Goal: Task Accomplishment & Management: Use online tool/utility

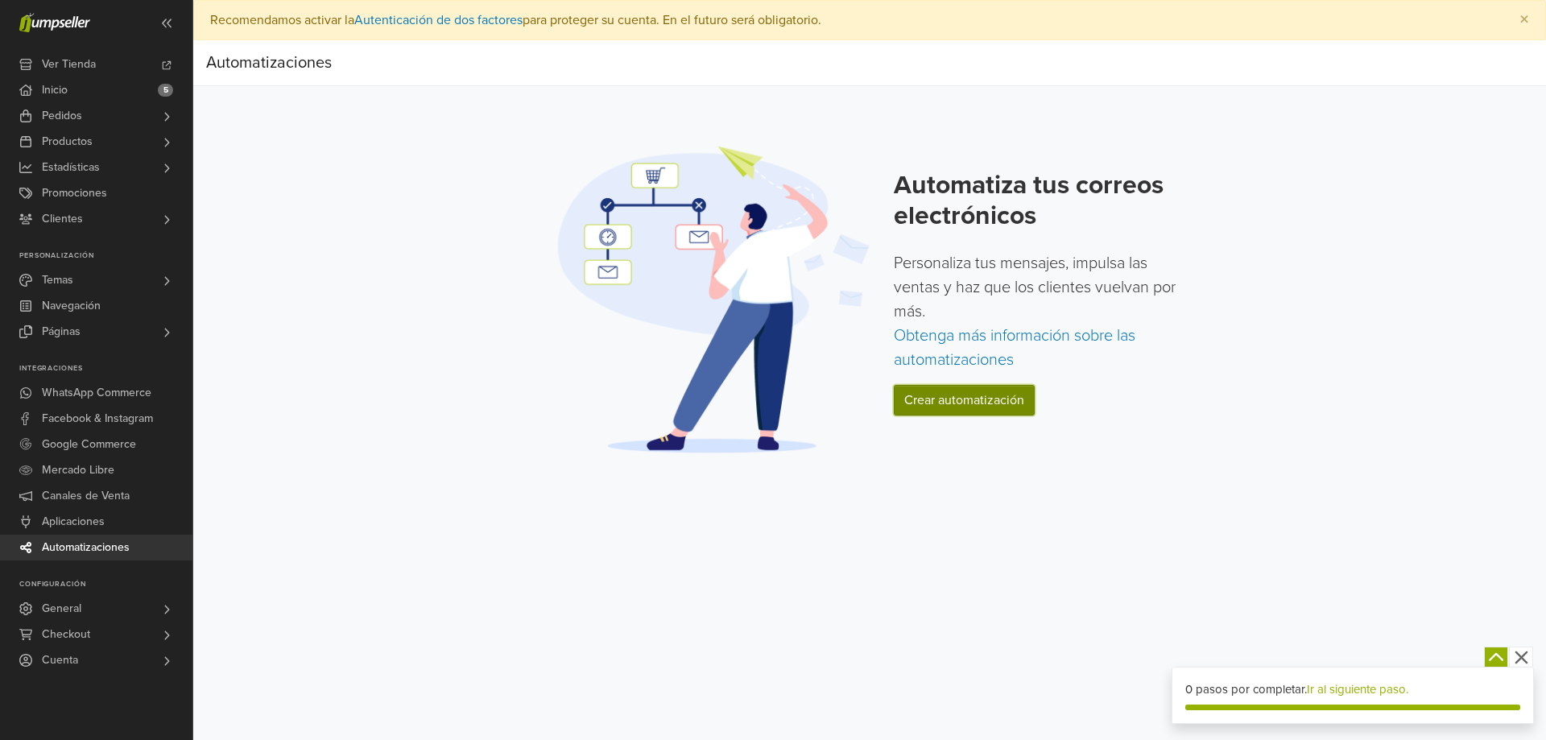
click at [965, 404] on link "Crear automatización" at bounding box center [964, 400] width 141 height 31
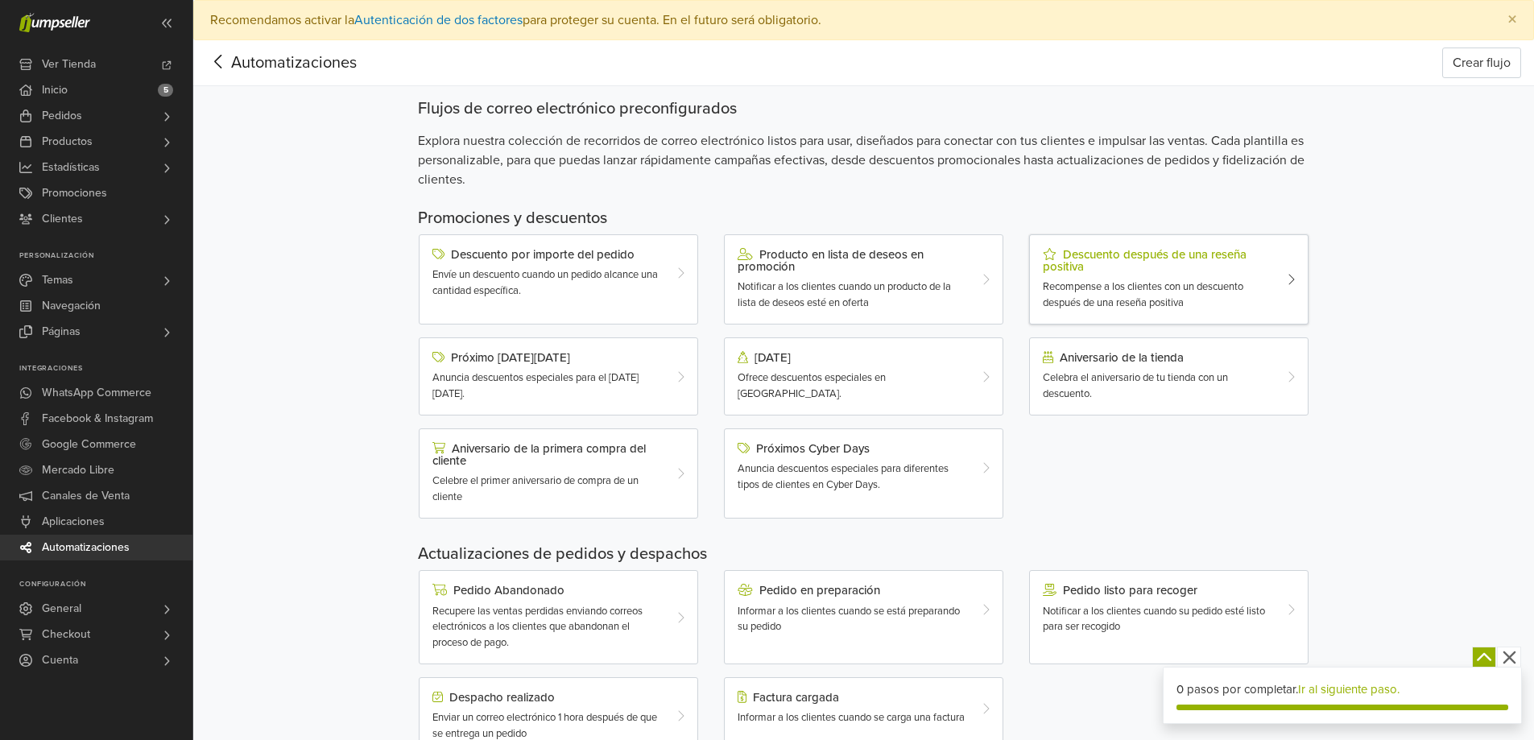
click at [1212, 257] on div "Descuento después de una reseña positiva" at bounding box center [1158, 260] width 230 height 25
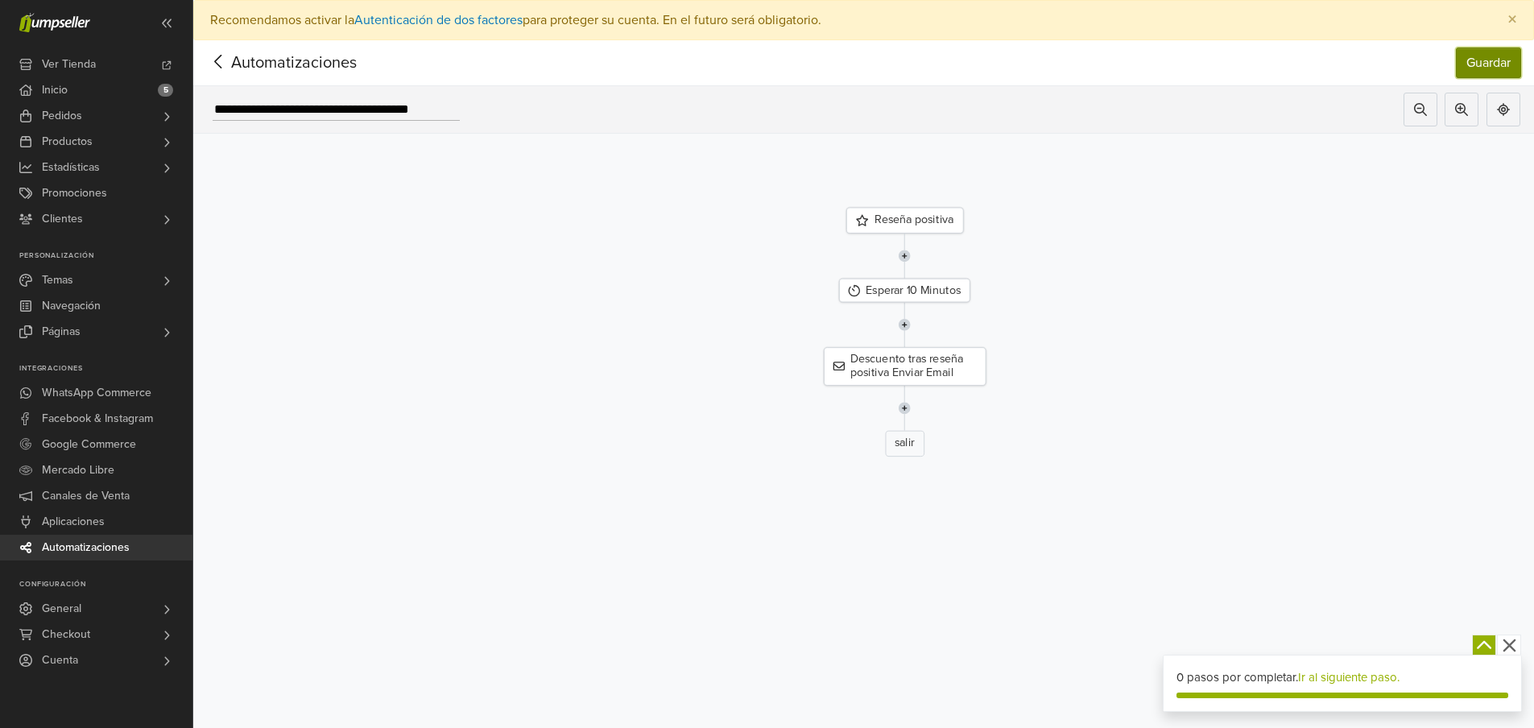
click at [1478, 70] on button "Guardar" at bounding box center [1488, 63] width 65 height 31
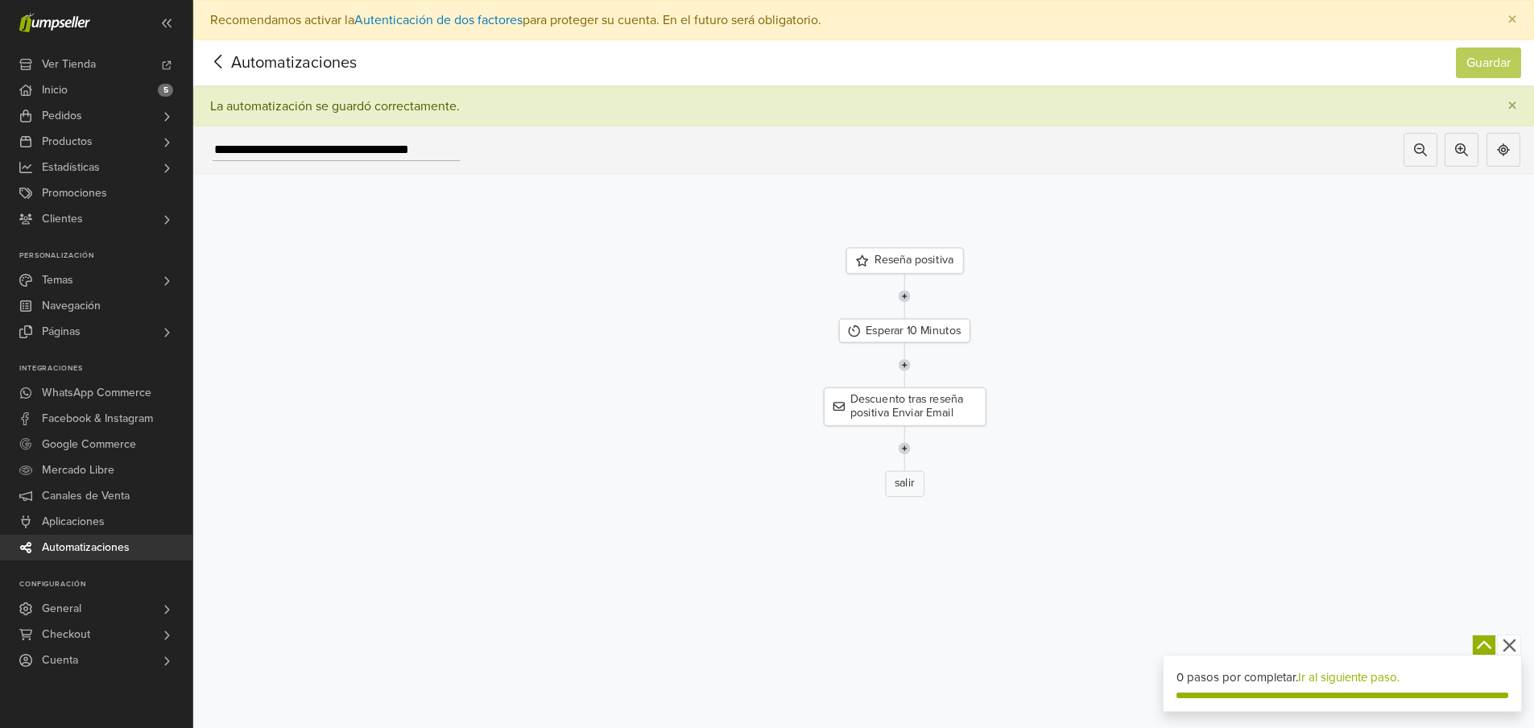
click at [255, 60] on span "Automatizaciones" at bounding box center [269, 63] width 126 height 24
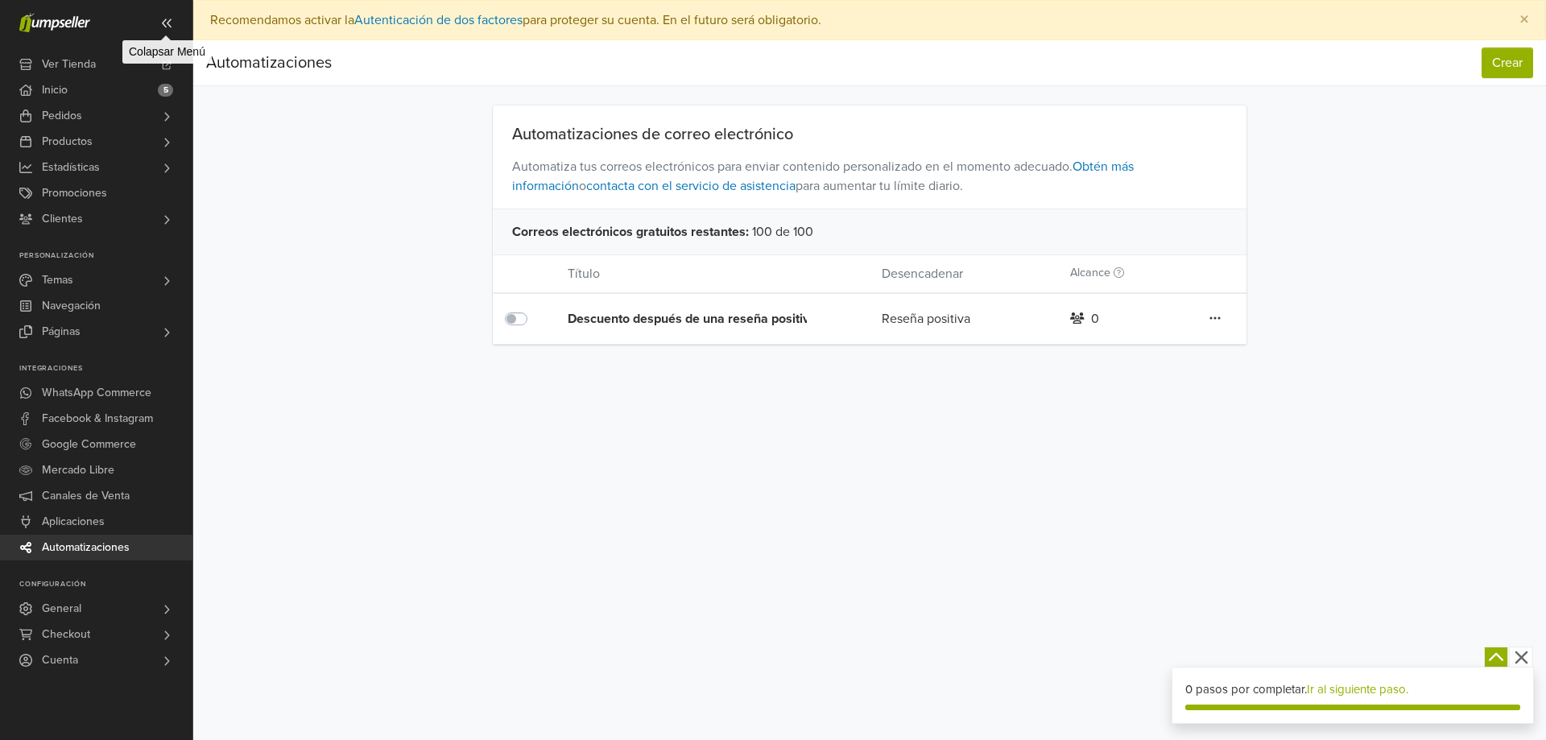
click at [169, 22] on icon at bounding box center [167, 23] width 10 height 9
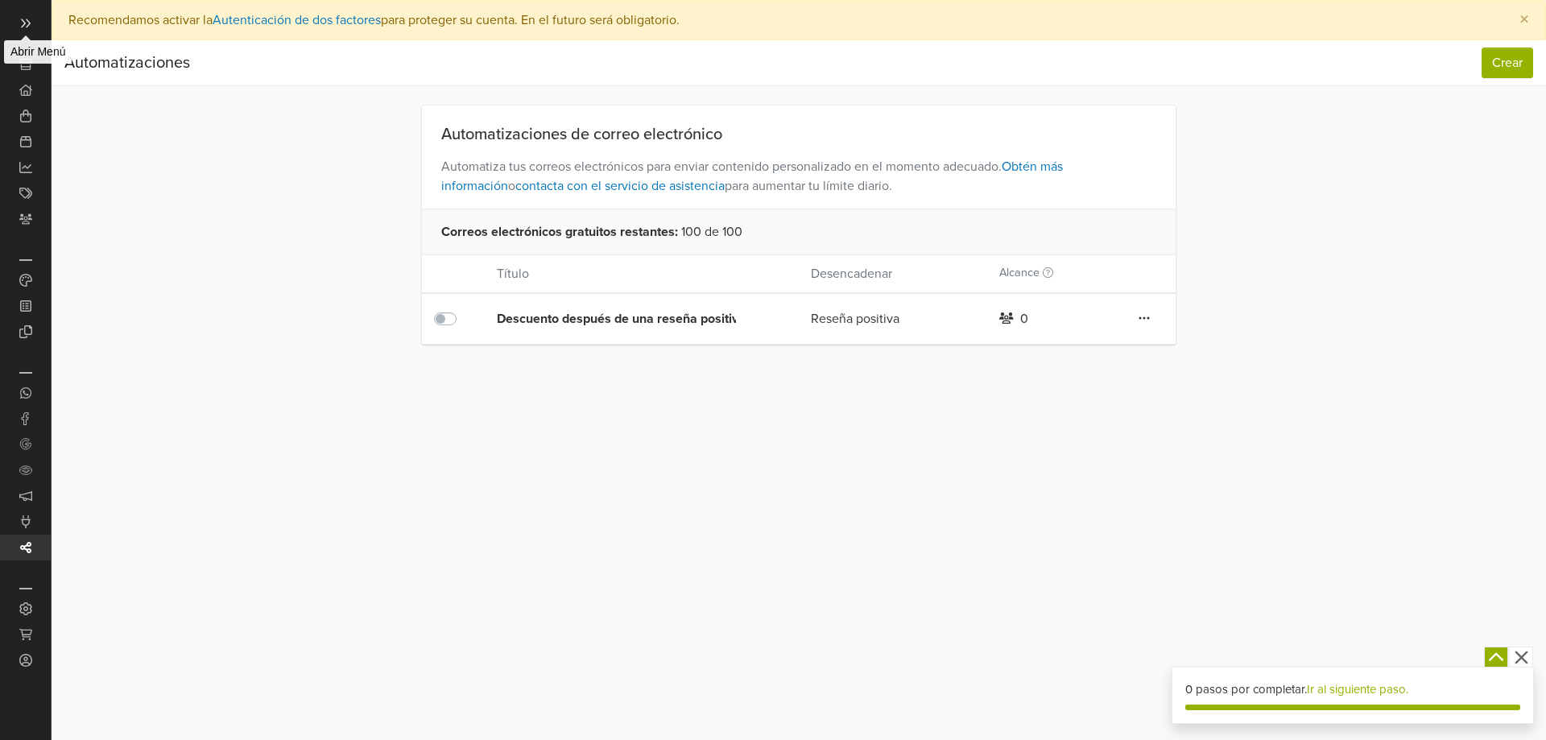
click at [33, 20] on span at bounding box center [26, 23] width 26 height 26
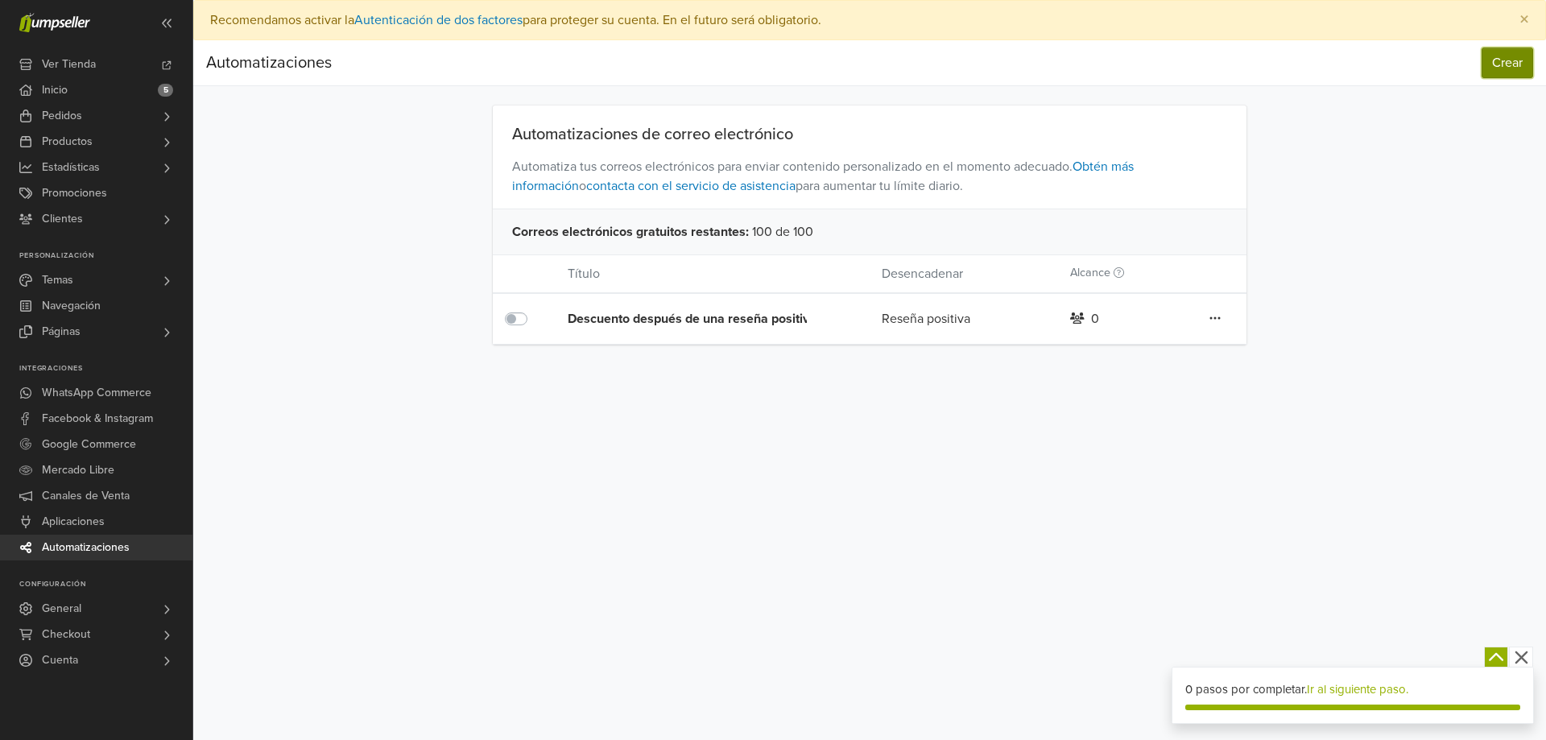
click at [1502, 66] on button "Crear" at bounding box center [1508, 63] width 52 height 31
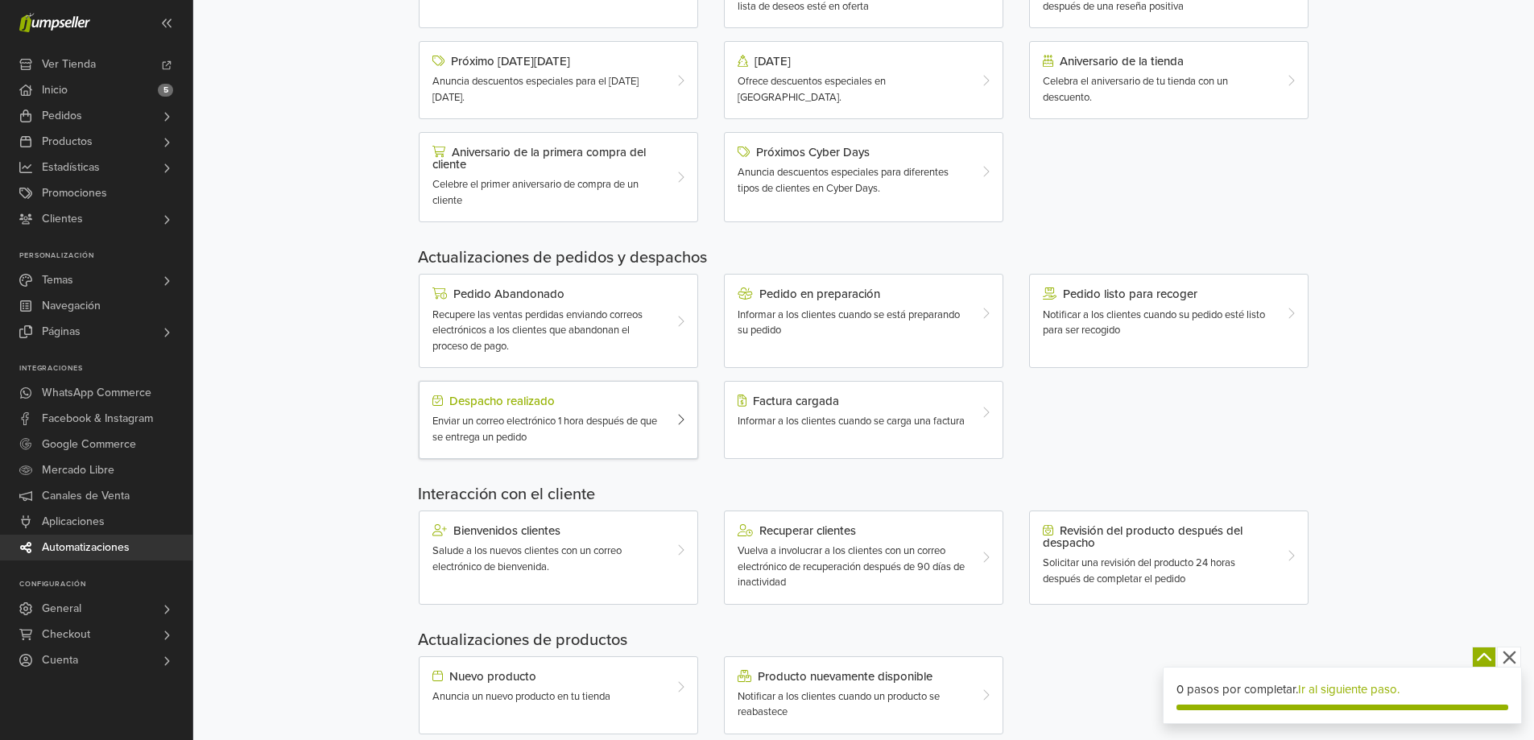
scroll to position [329, 0]
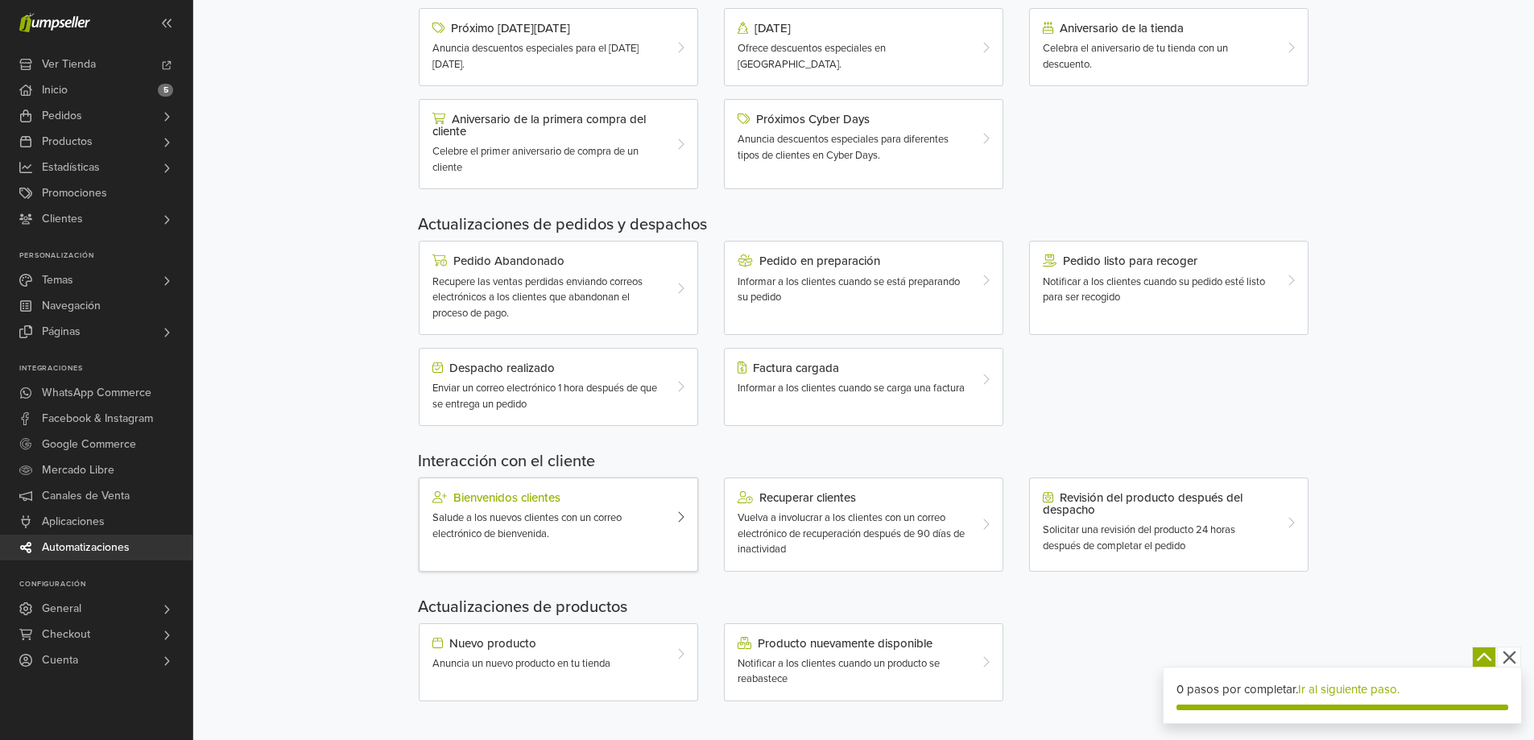
click at [532, 495] on div "Bienvenidos clientes" at bounding box center [548, 497] width 230 height 13
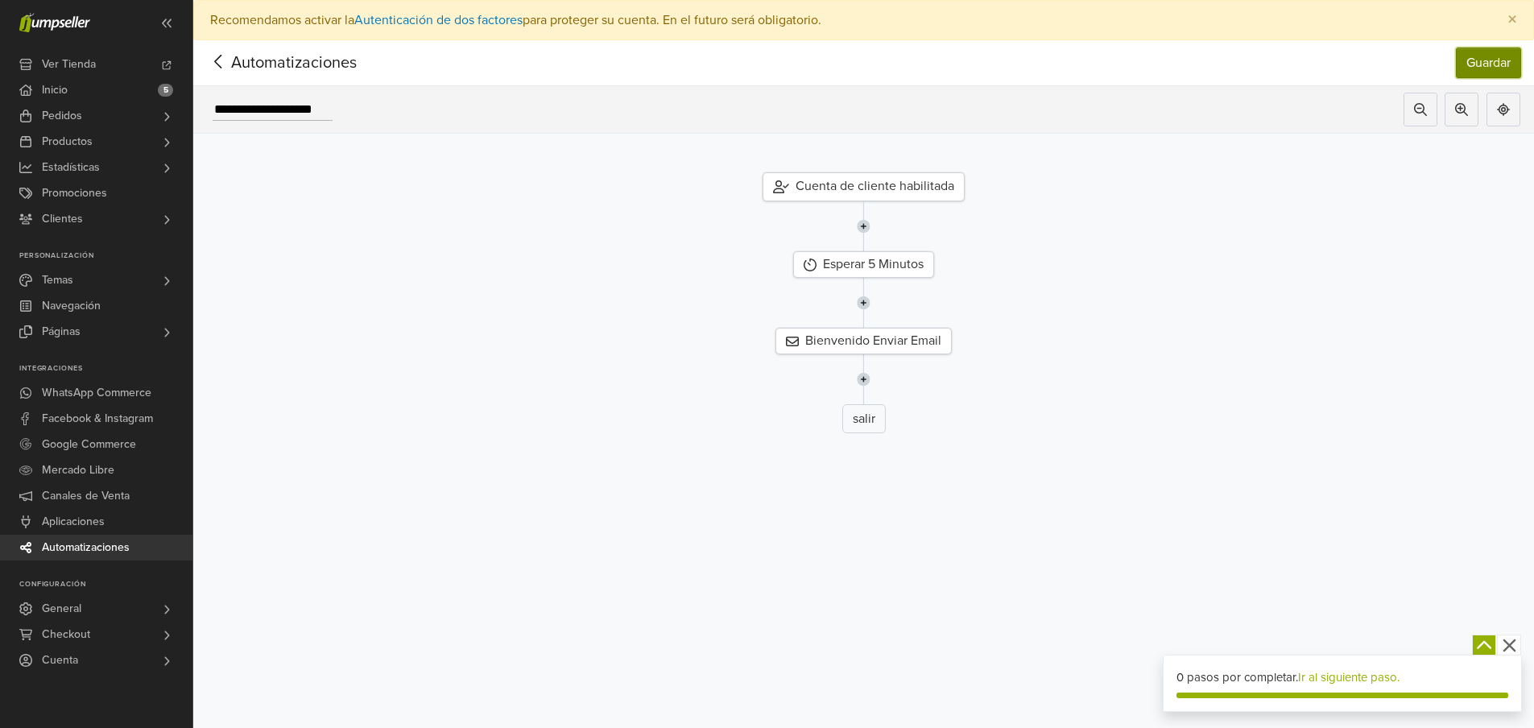
click at [1512, 61] on button "Guardar" at bounding box center [1488, 63] width 65 height 31
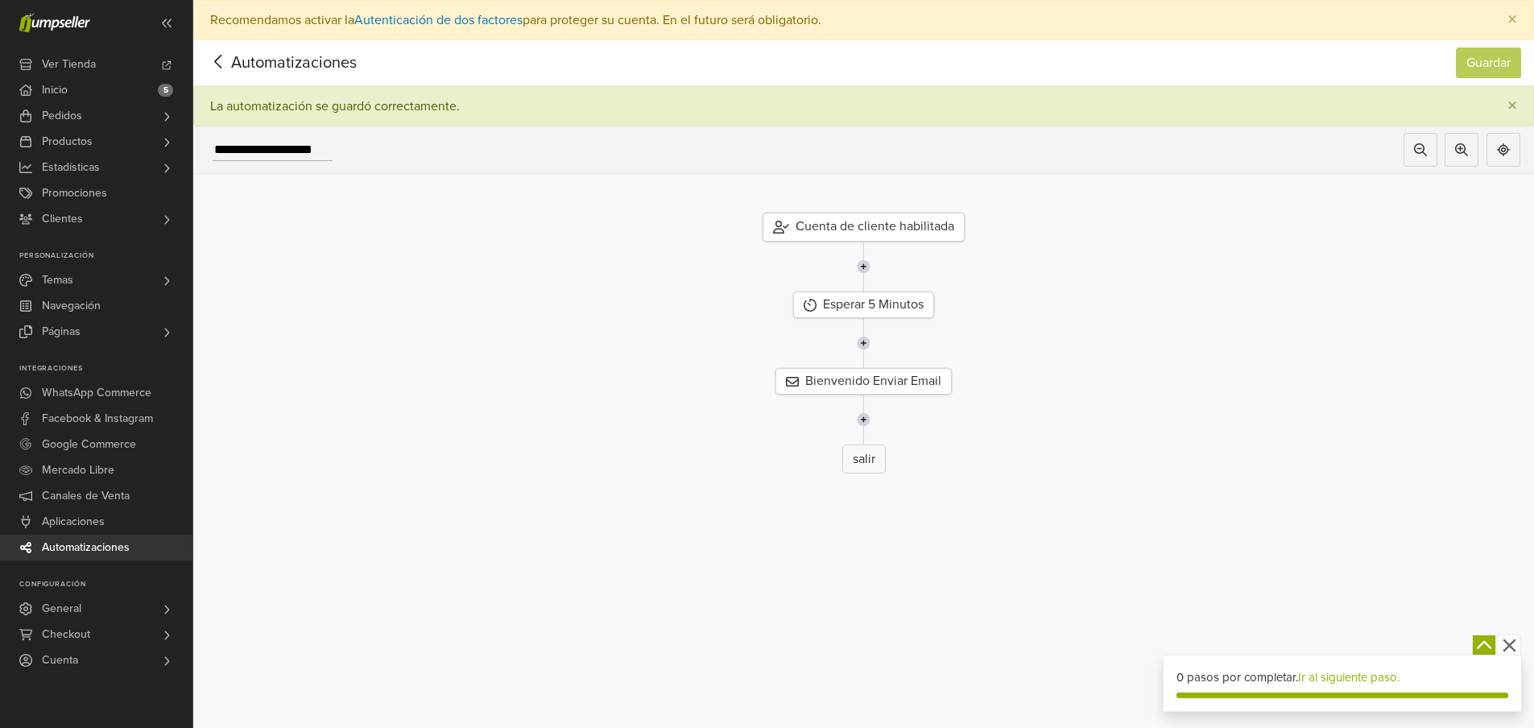
click at [226, 64] on icon at bounding box center [218, 62] width 25 height 20
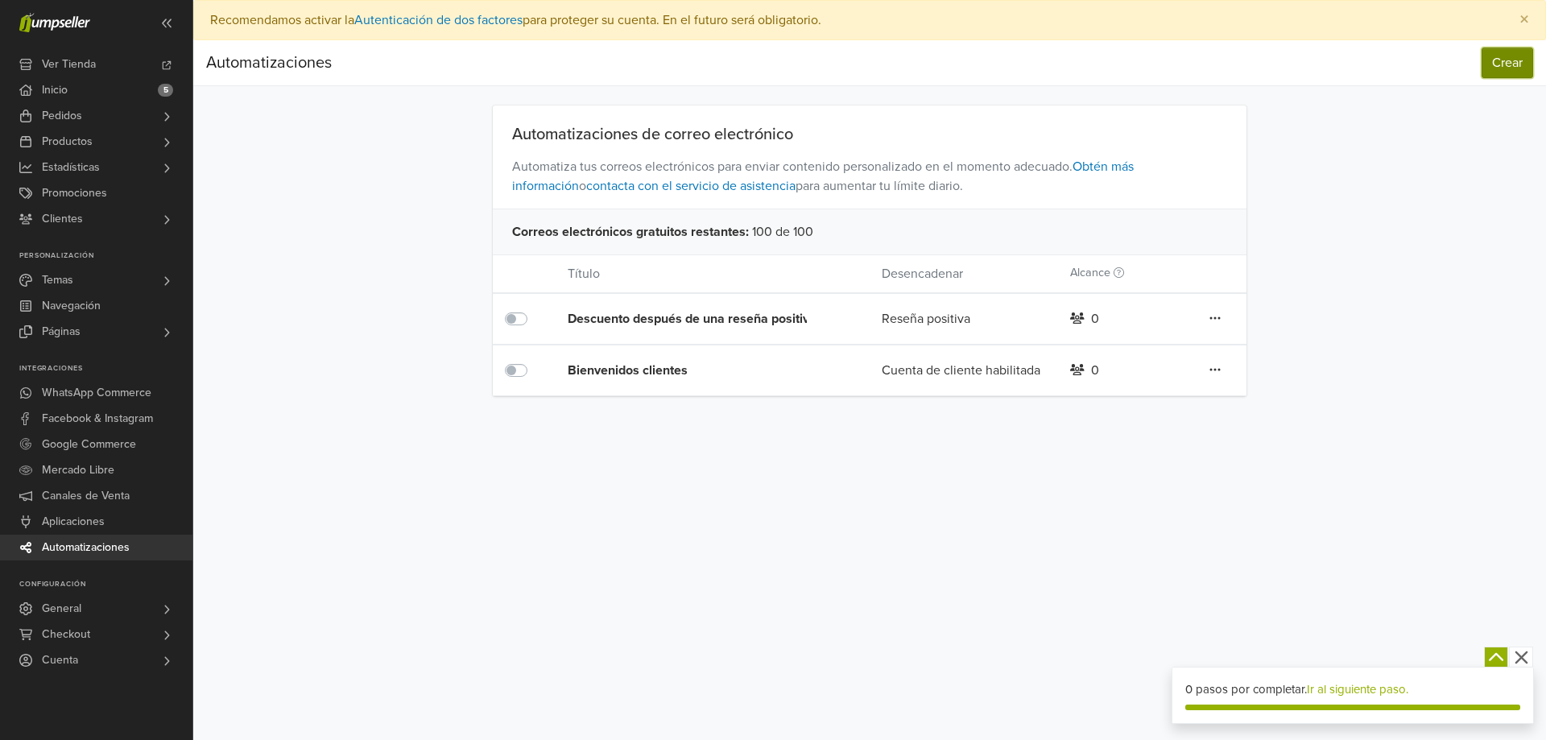
click at [1513, 69] on button "Crear" at bounding box center [1508, 63] width 52 height 31
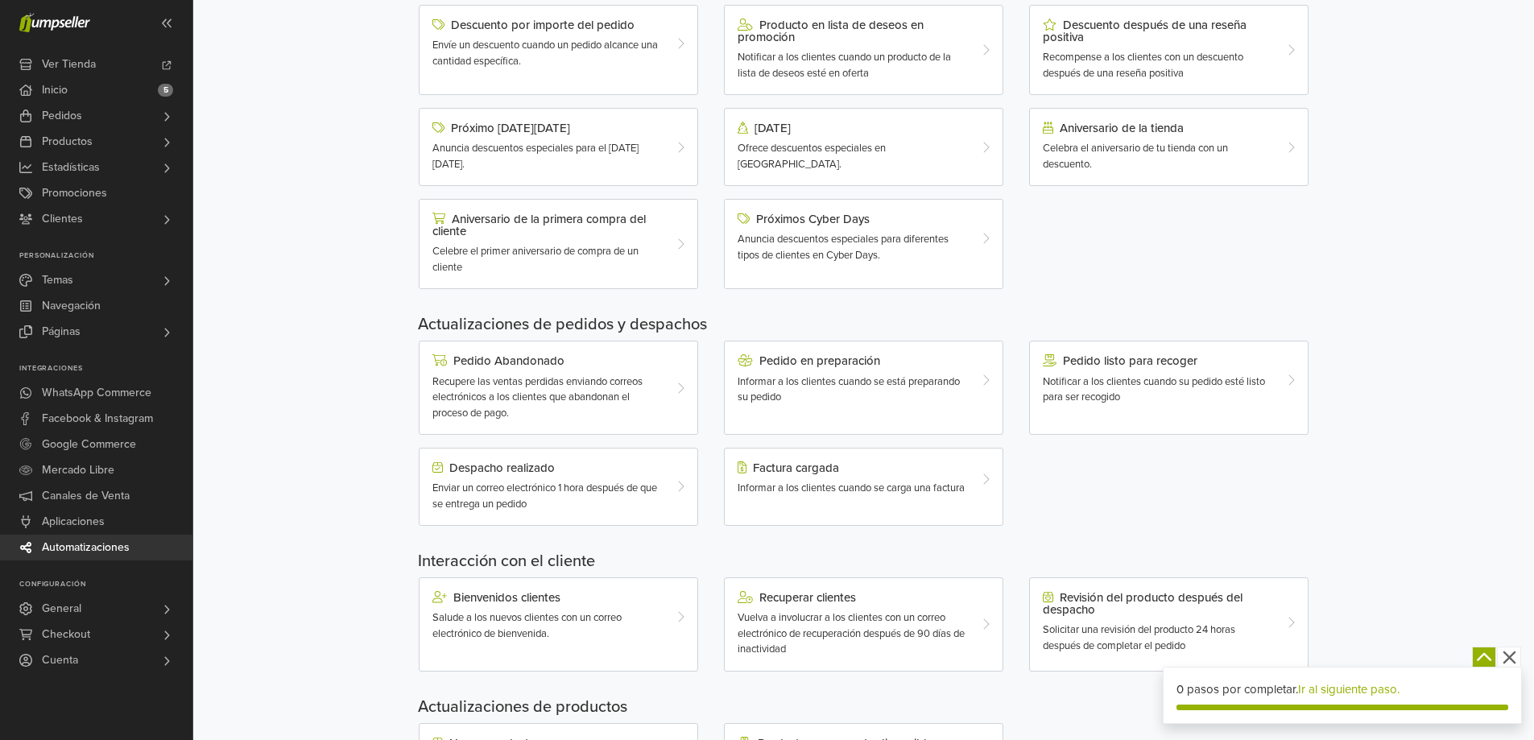
scroll to position [242, 0]
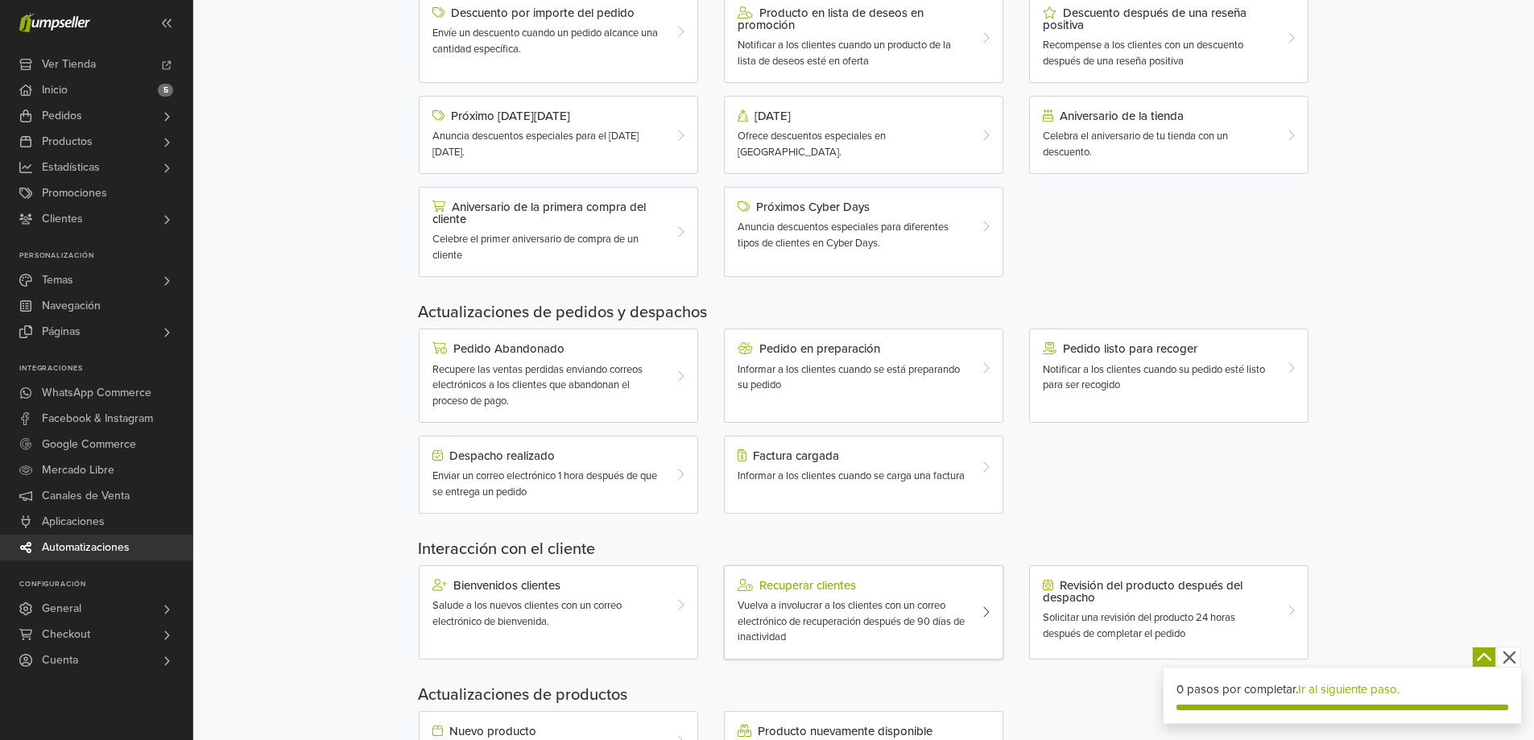
click at [852, 599] on span "Vuelva a involucrar a los clientes con un correo electrónico de recuperación de…" at bounding box center [851, 621] width 227 height 44
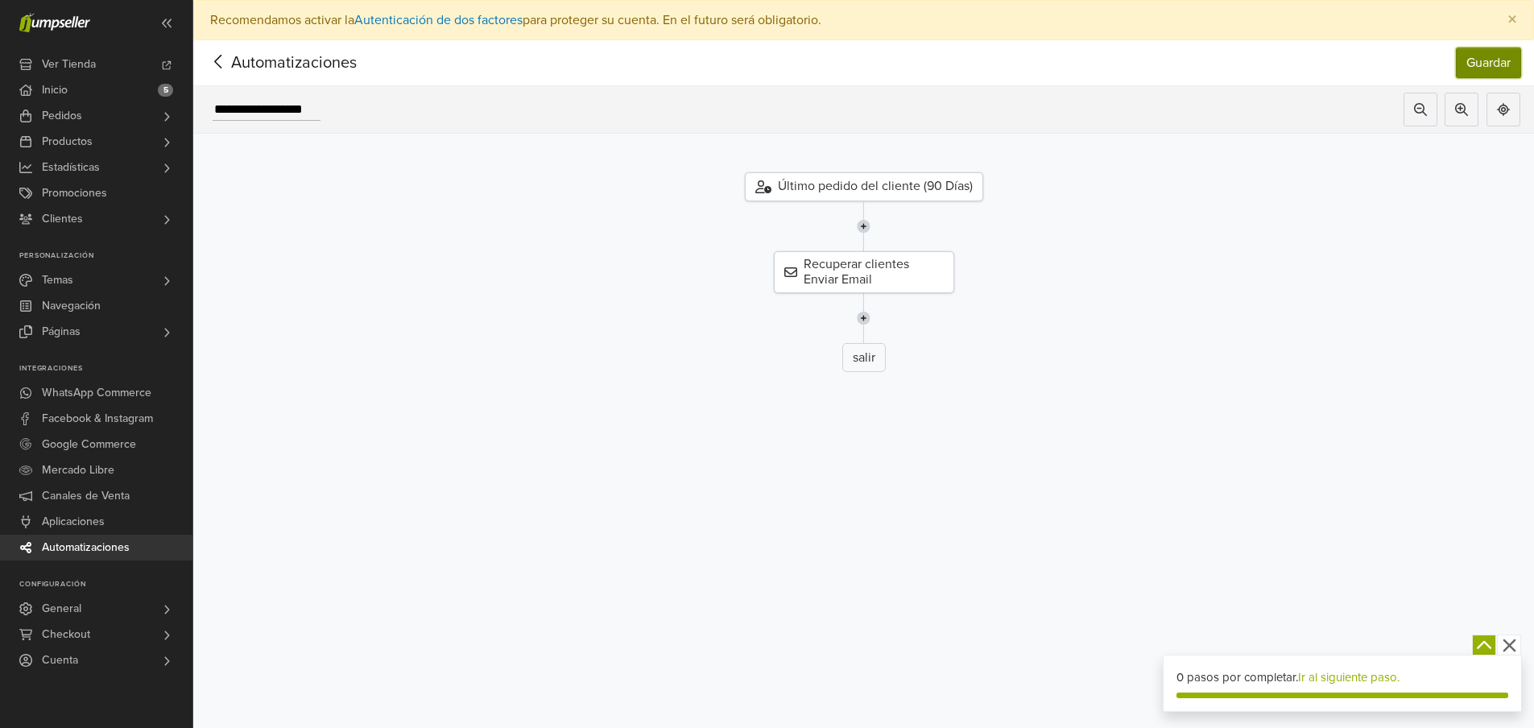
click at [1509, 58] on button "Guardar" at bounding box center [1488, 63] width 65 height 31
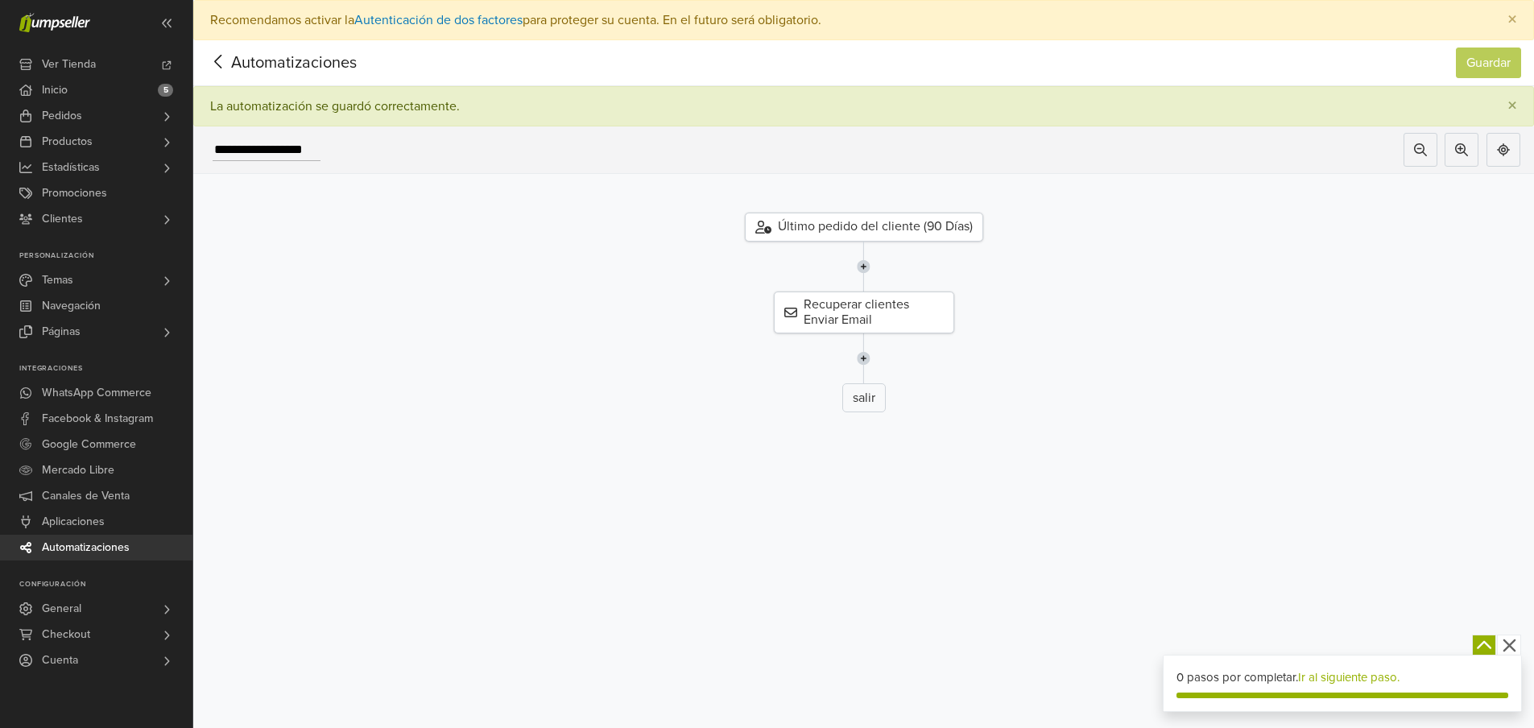
click at [226, 56] on icon at bounding box center [218, 62] width 25 height 20
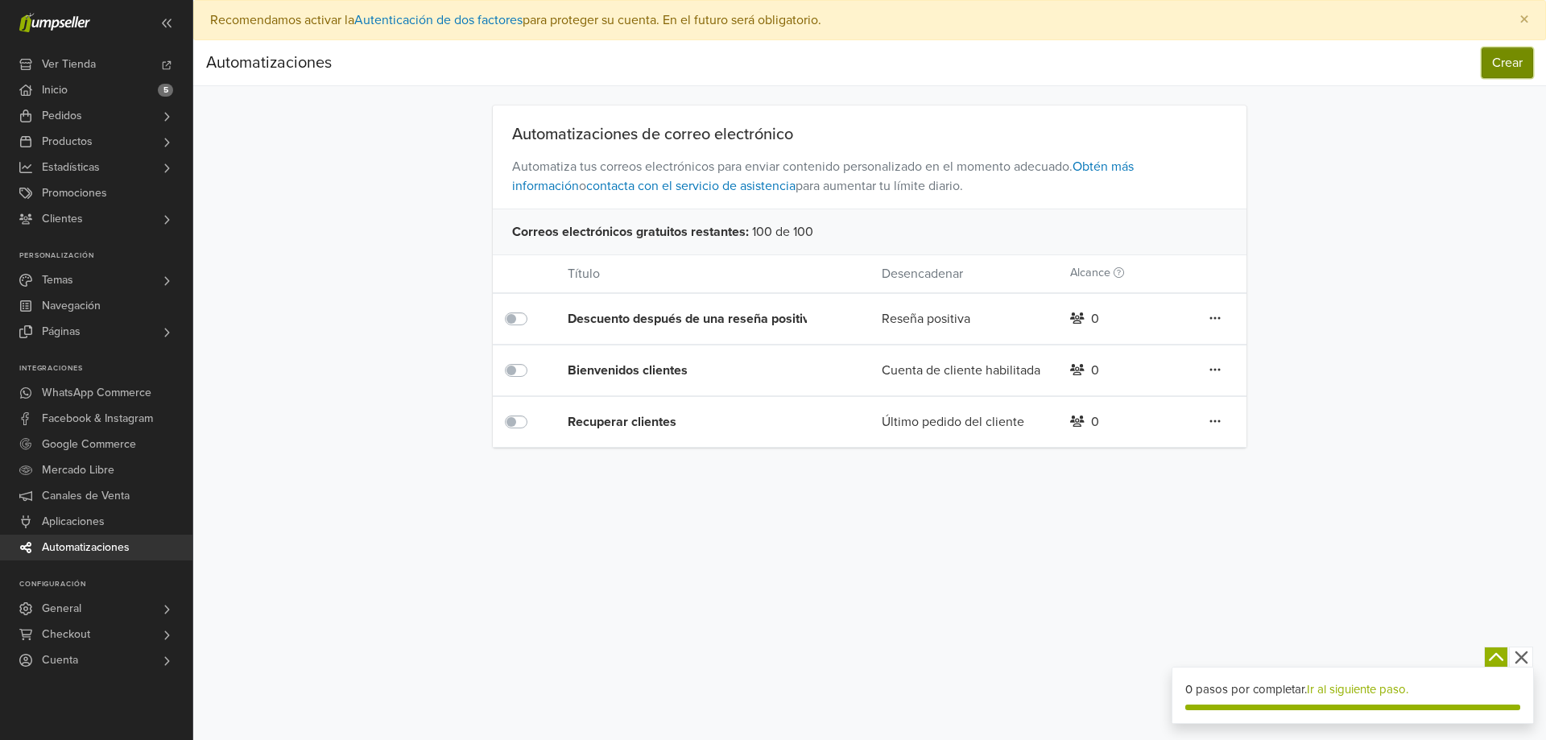
click at [1510, 67] on button "Crear" at bounding box center [1508, 63] width 52 height 31
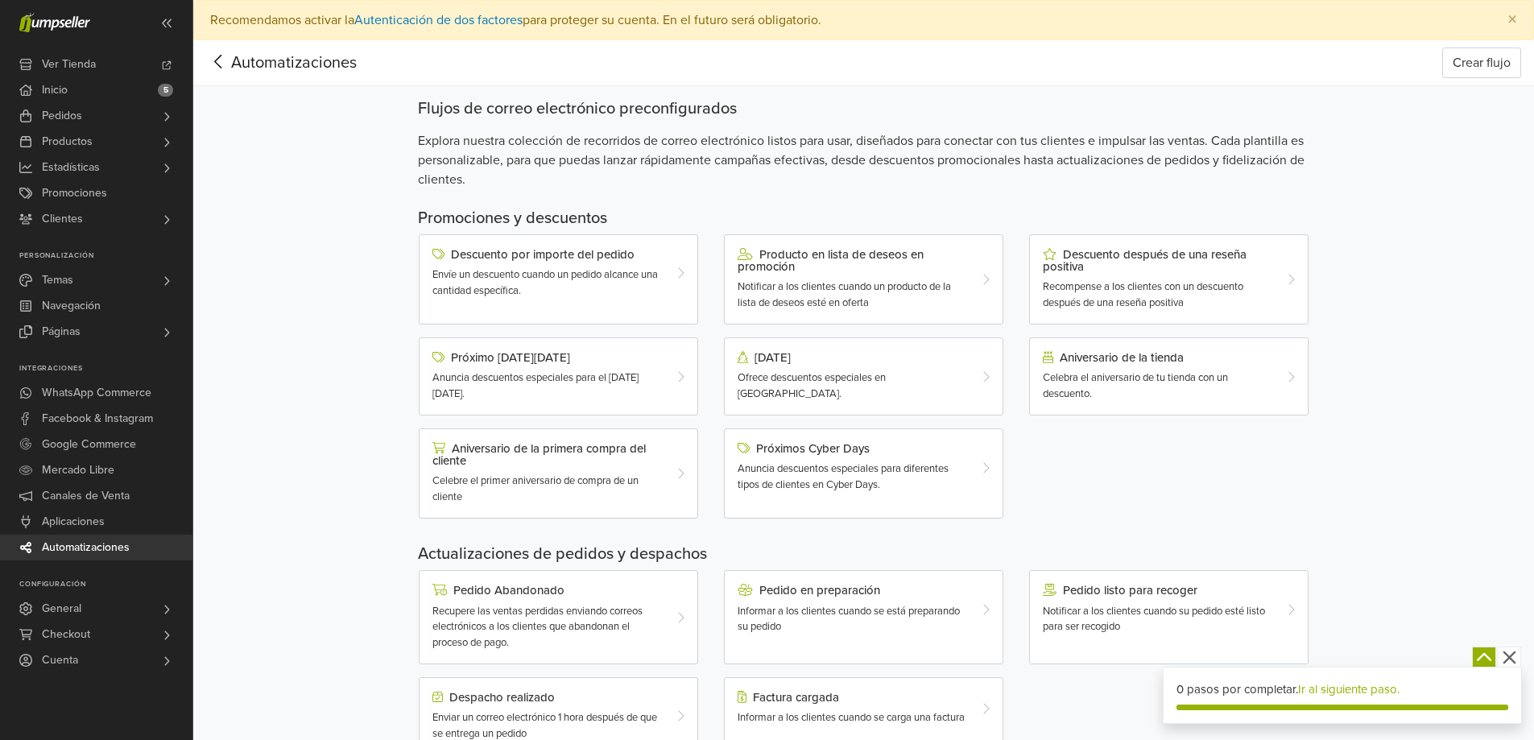
click at [214, 58] on icon at bounding box center [218, 62] width 25 height 20
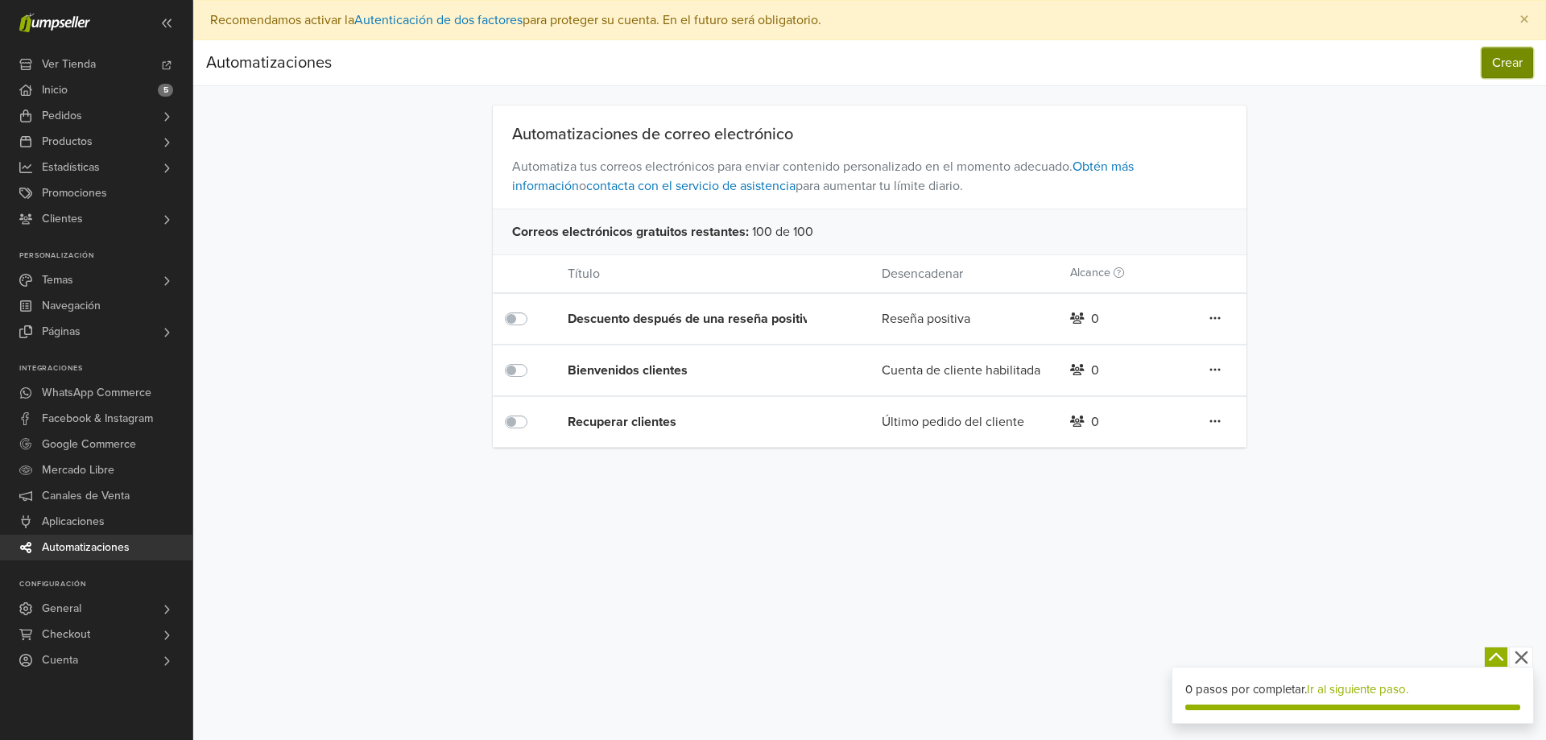
click at [1516, 63] on button "Crear" at bounding box center [1508, 63] width 52 height 31
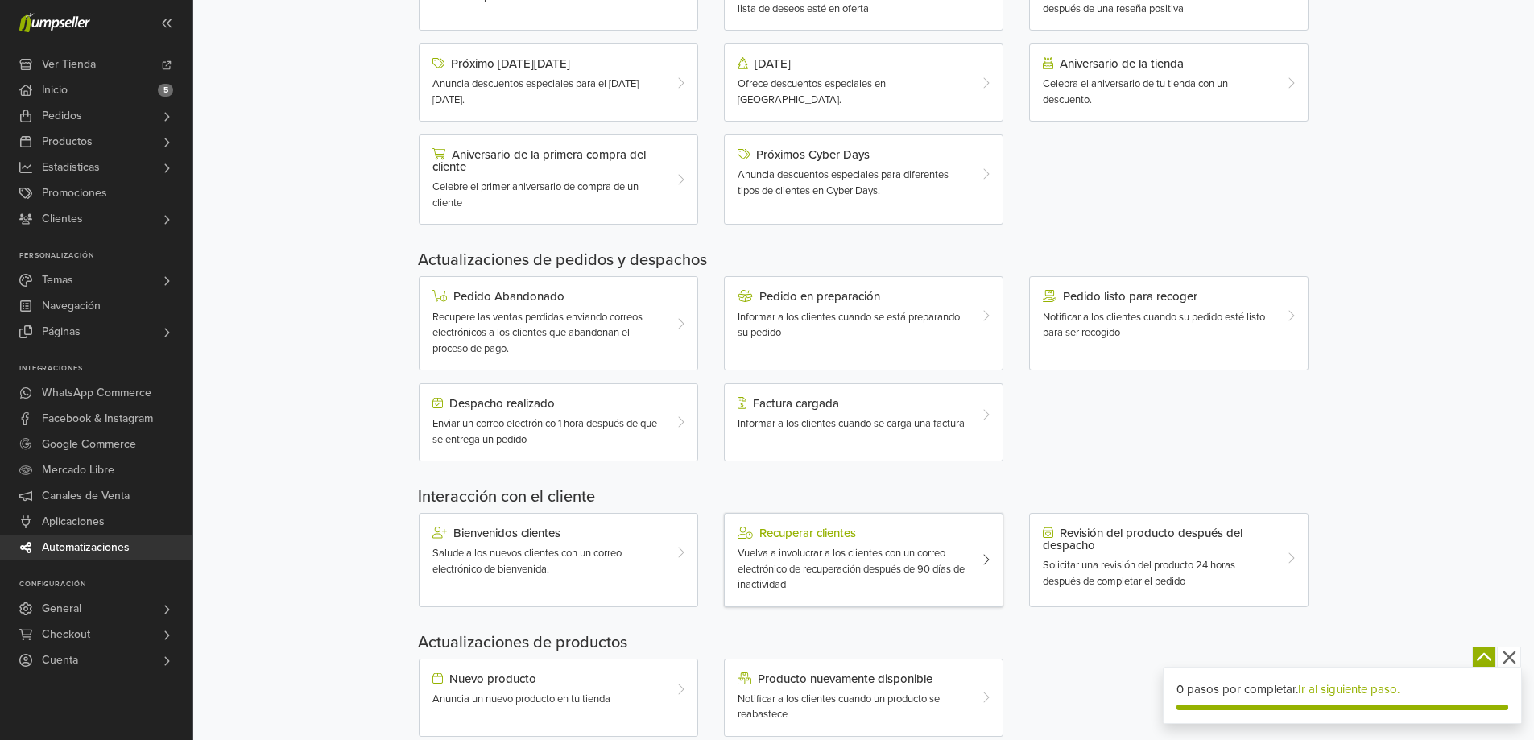
scroll to position [329, 0]
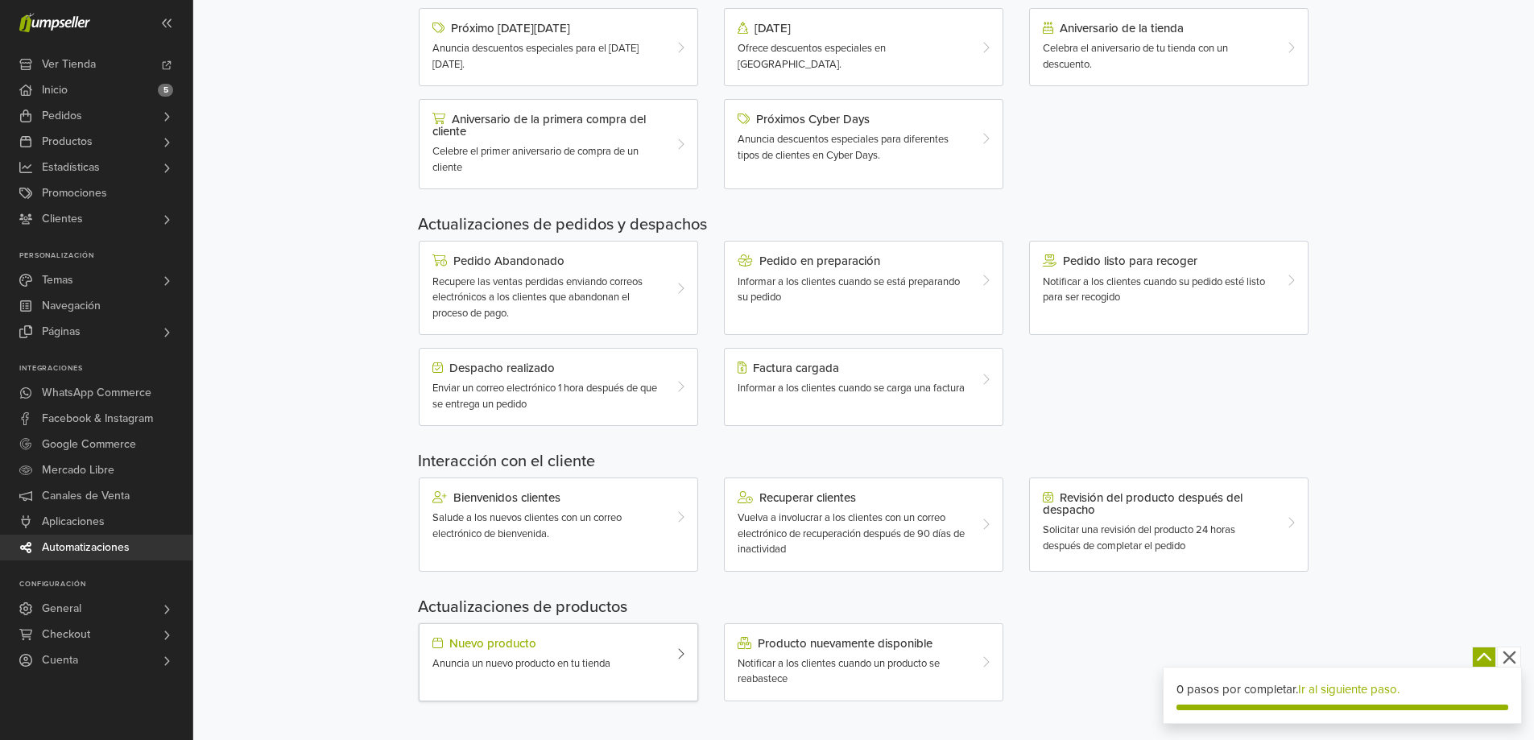
click at [681, 656] on icon at bounding box center [681, 654] width 6 height 10
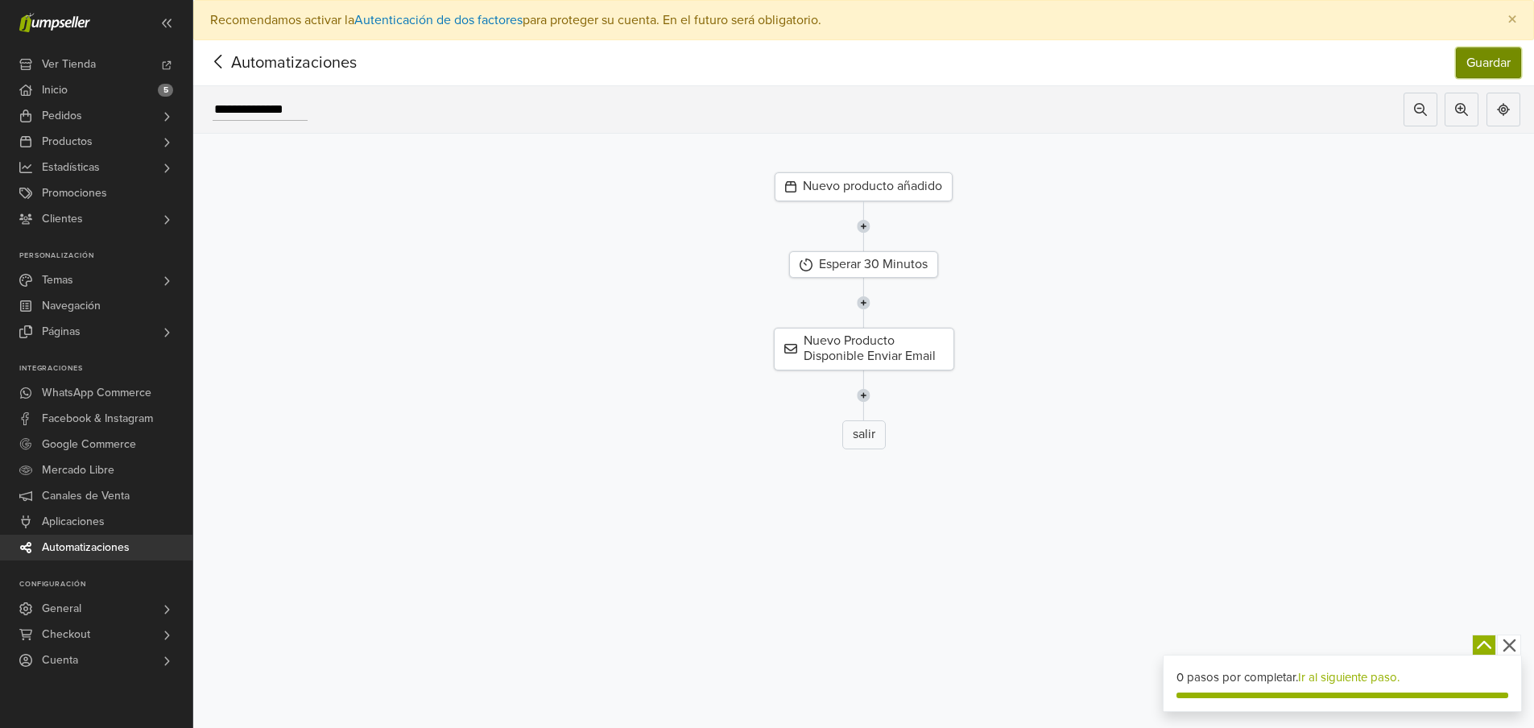
click at [1514, 67] on button "Guardar" at bounding box center [1488, 63] width 65 height 31
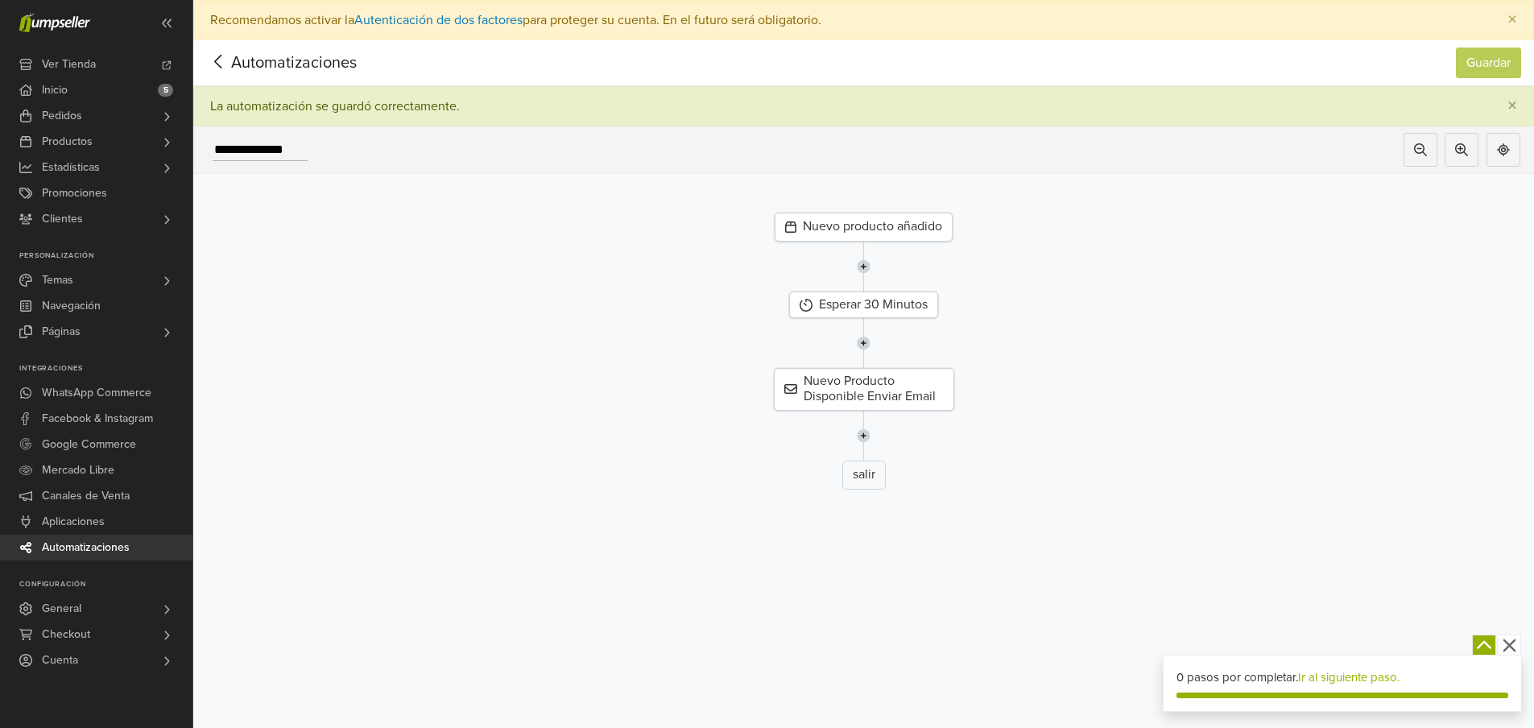
click at [292, 64] on span "Automatizaciones" at bounding box center [269, 63] width 126 height 24
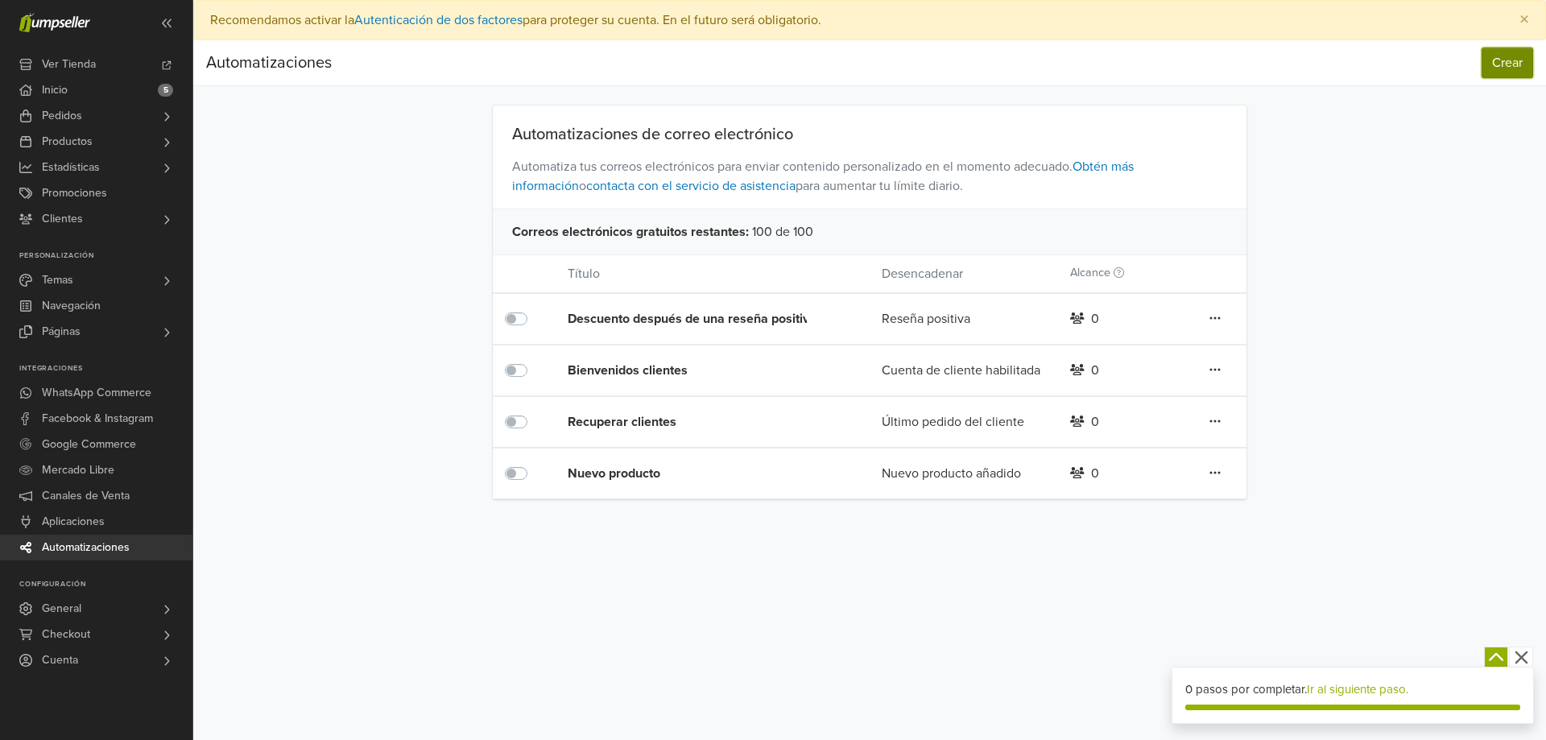
click at [1493, 66] on button "Crear" at bounding box center [1508, 63] width 52 height 31
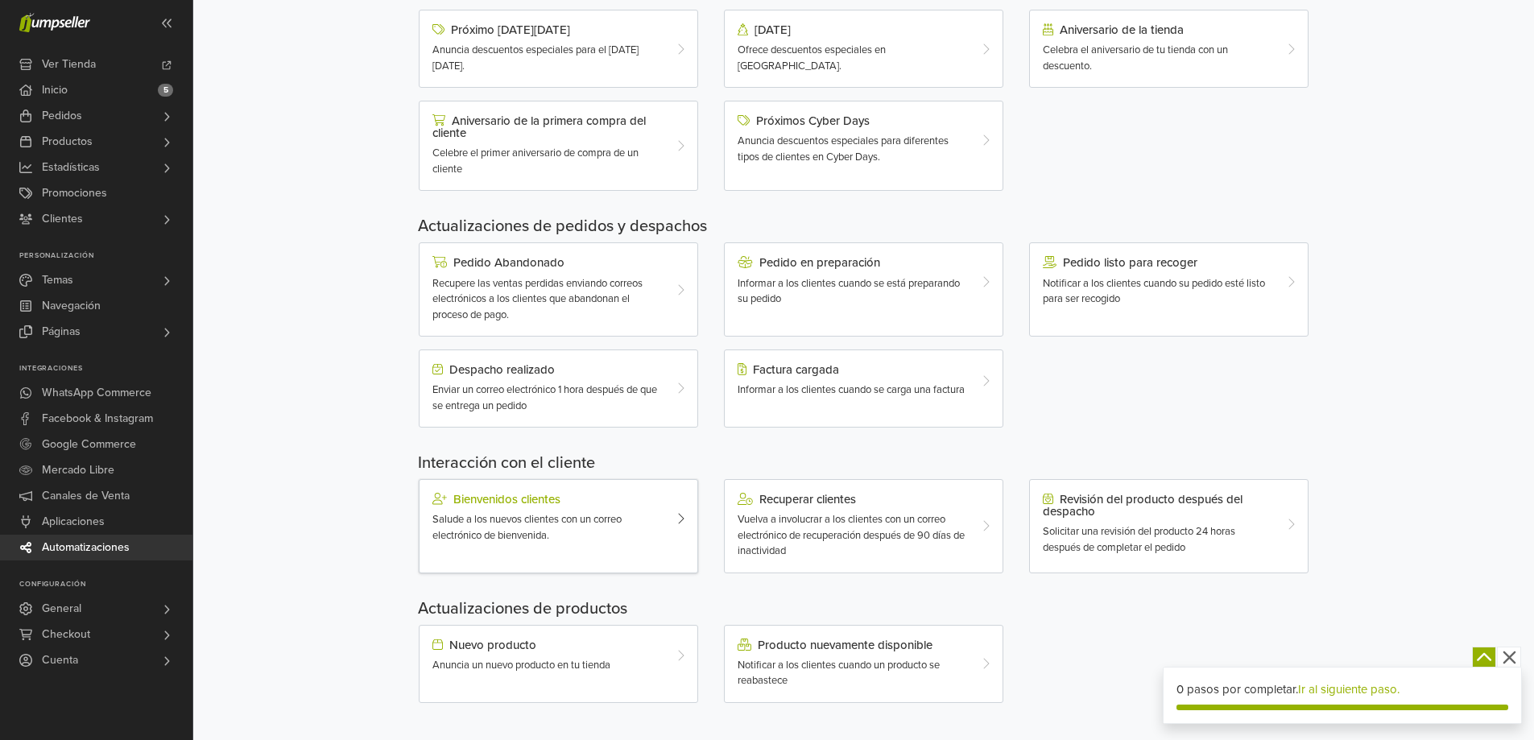
scroll to position [329, 0]
click at [787, 648] on div "Producto nuevamente disponible" at bounding box center [853, 643] width 230 height 13
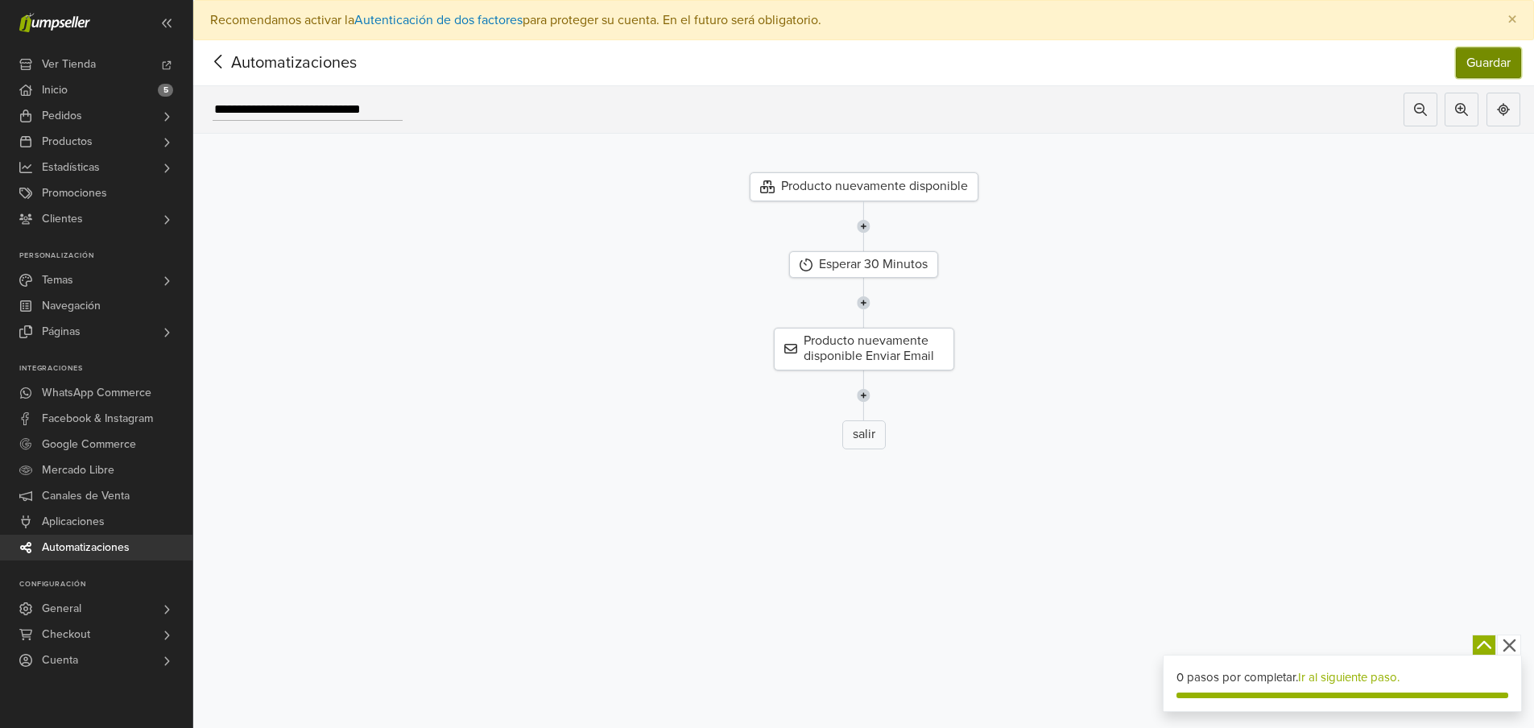
click at [1487, 66] on button "Guardar" at bounding box center [1488, 63] width 65 height 31
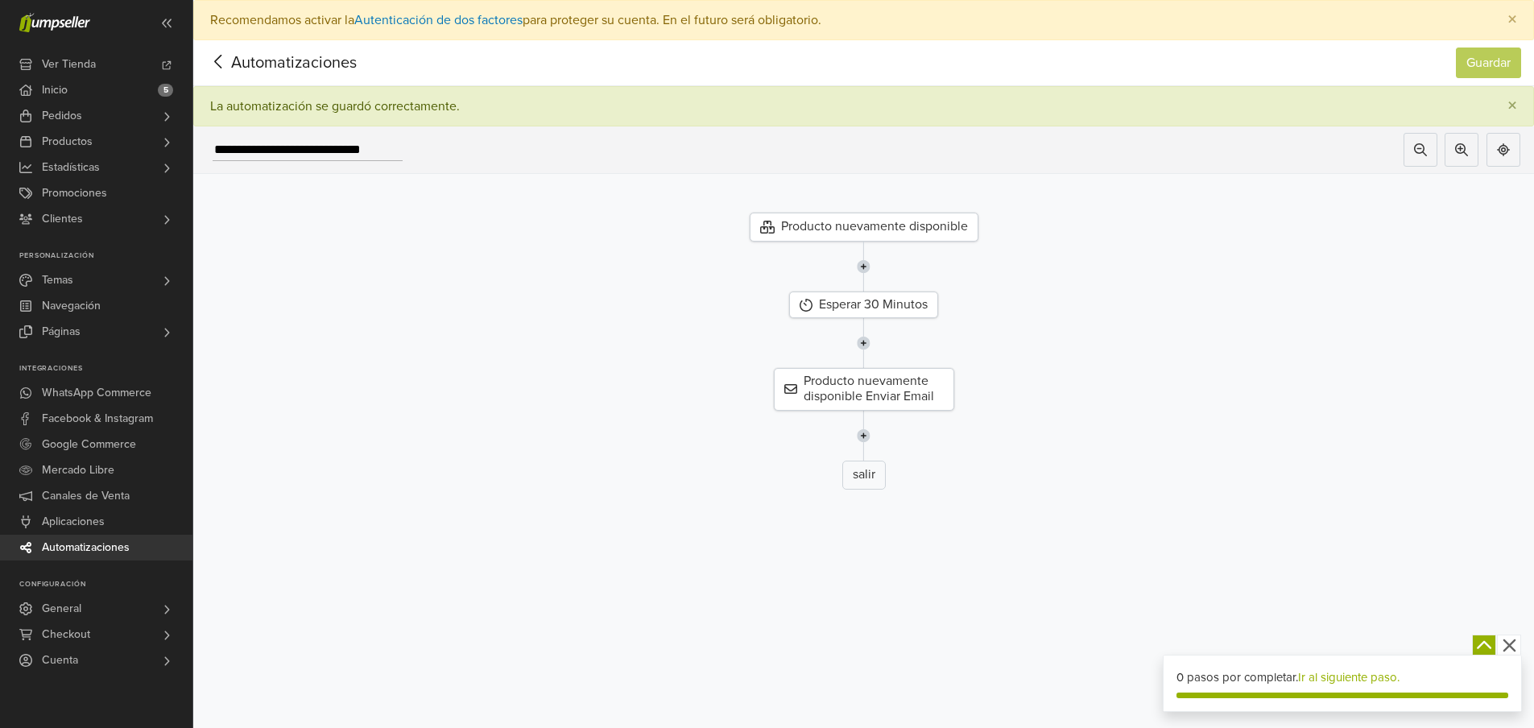
click at [263, 69] on span "Automatizaciones" at bounding box center [269, 63] width 126 height 24
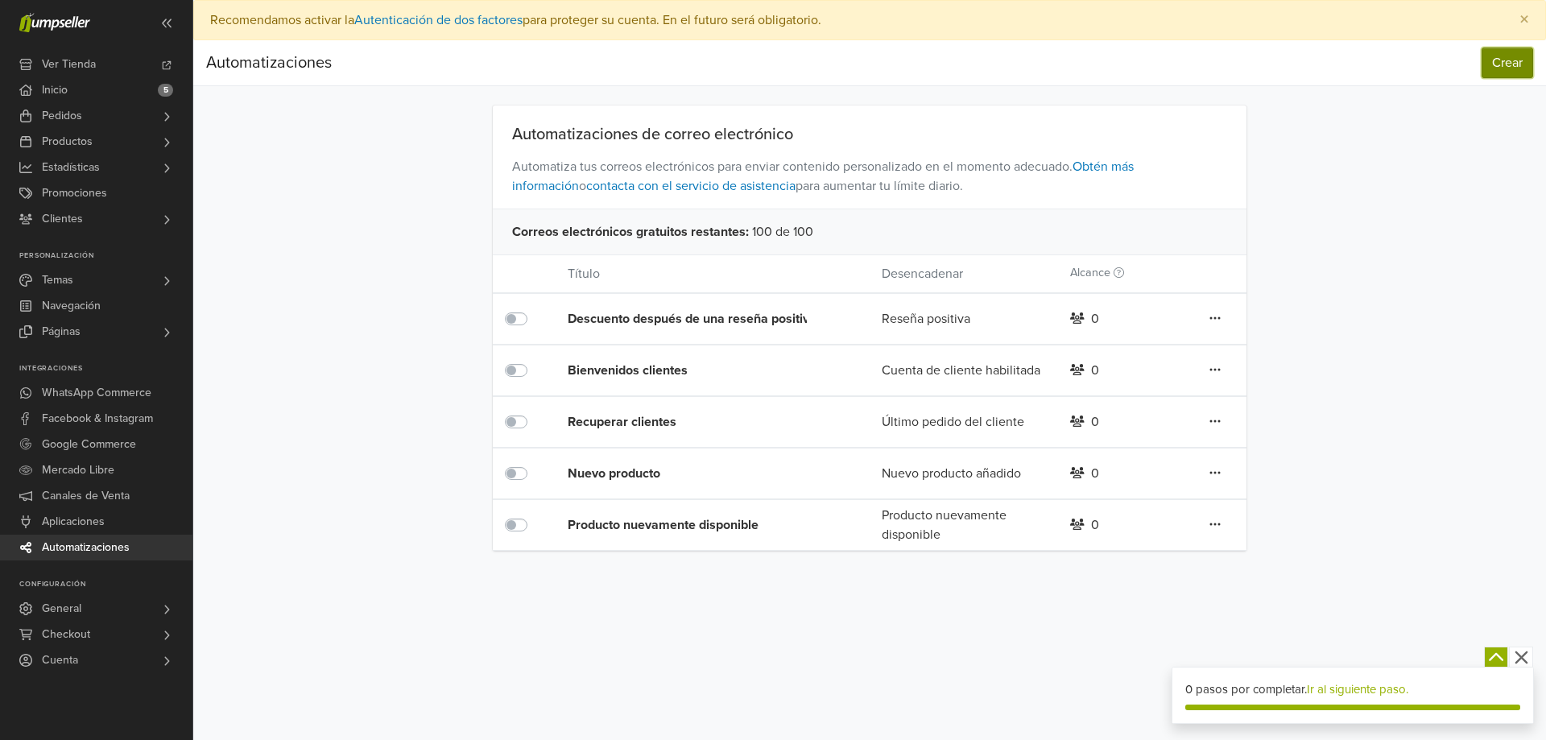
click at [1513, 69] on button "Crear" at bounding box center [1508, 63] width 52 height 31
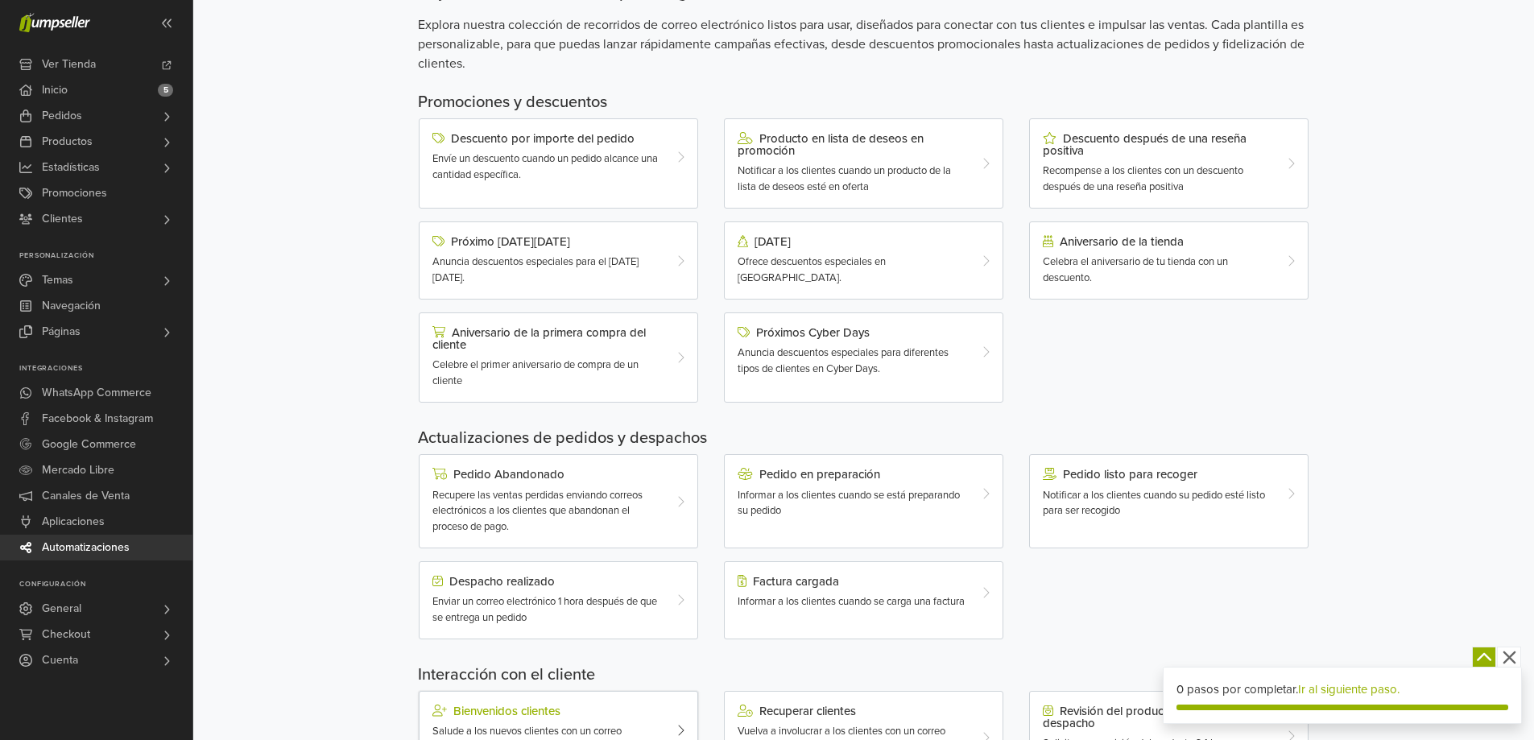
scroll to position [88, 0]
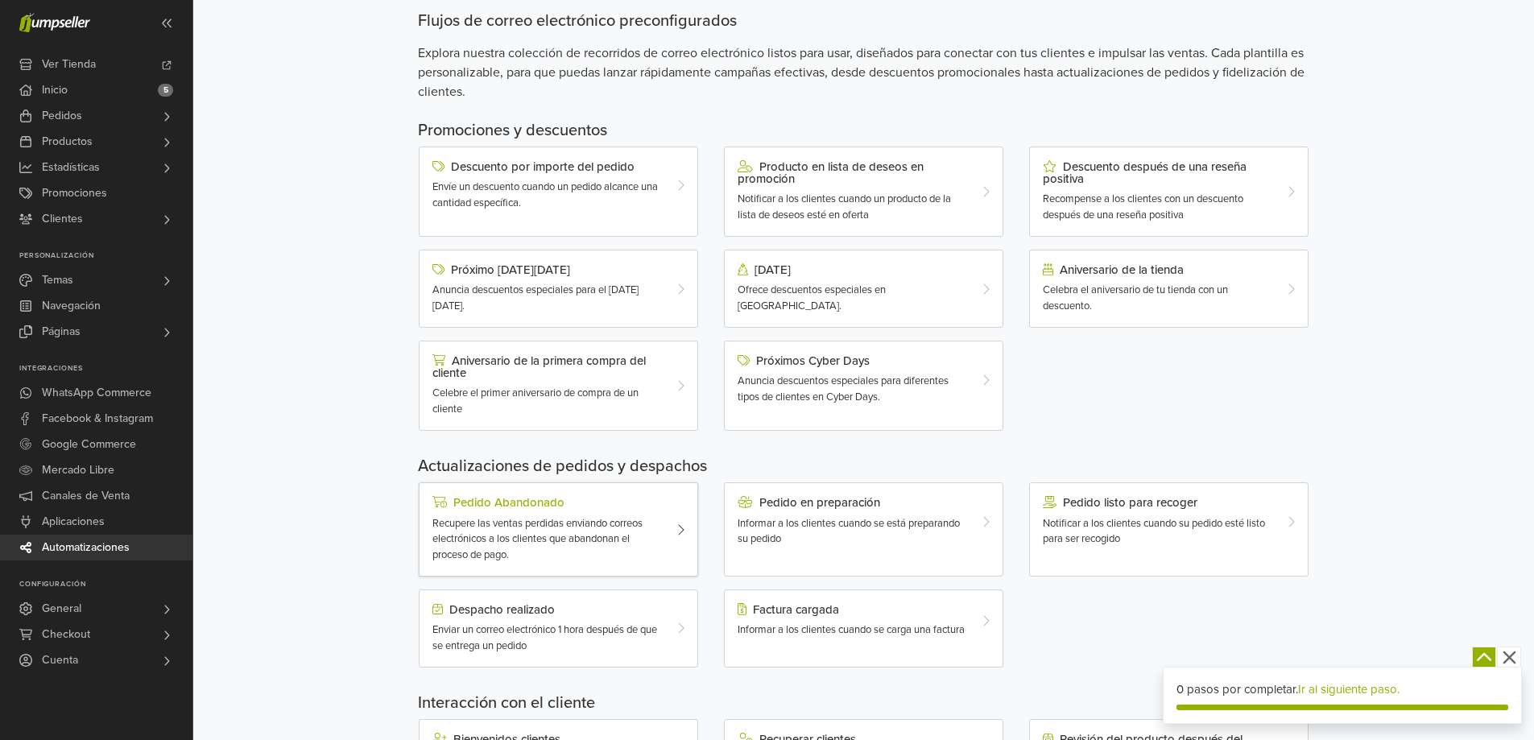
click at [544, 535] on span "Recupere las ventas perdidas enviando correos electrónicos a los clientes que a…" at bounding box center [538, 539] width 210 height 44
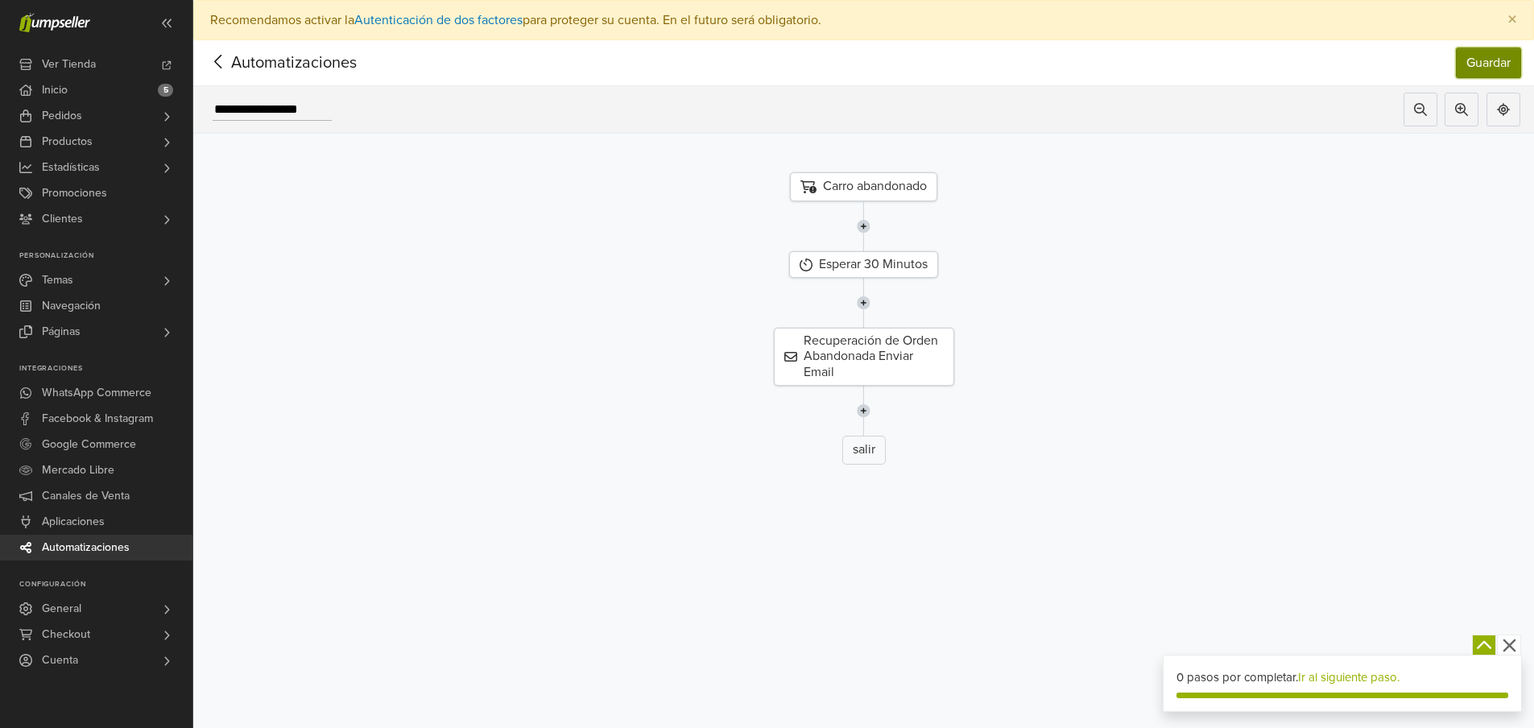
click at [1514, 71] on button "Guardar" at bounding box center [1488, 63] width 65 height 31
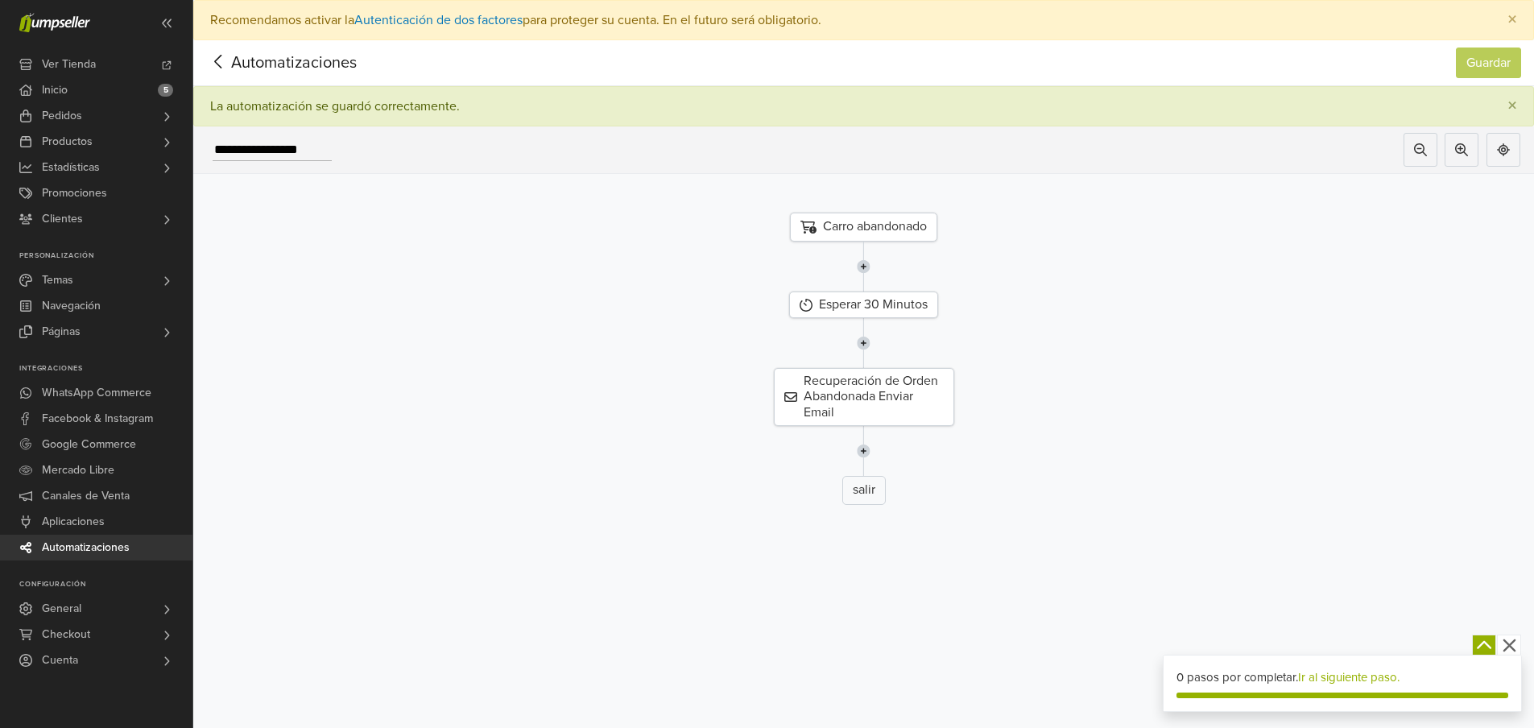
click at [268, 56] on span "Automatizaciones" at bounding box center [269, 63] width 126 height 24
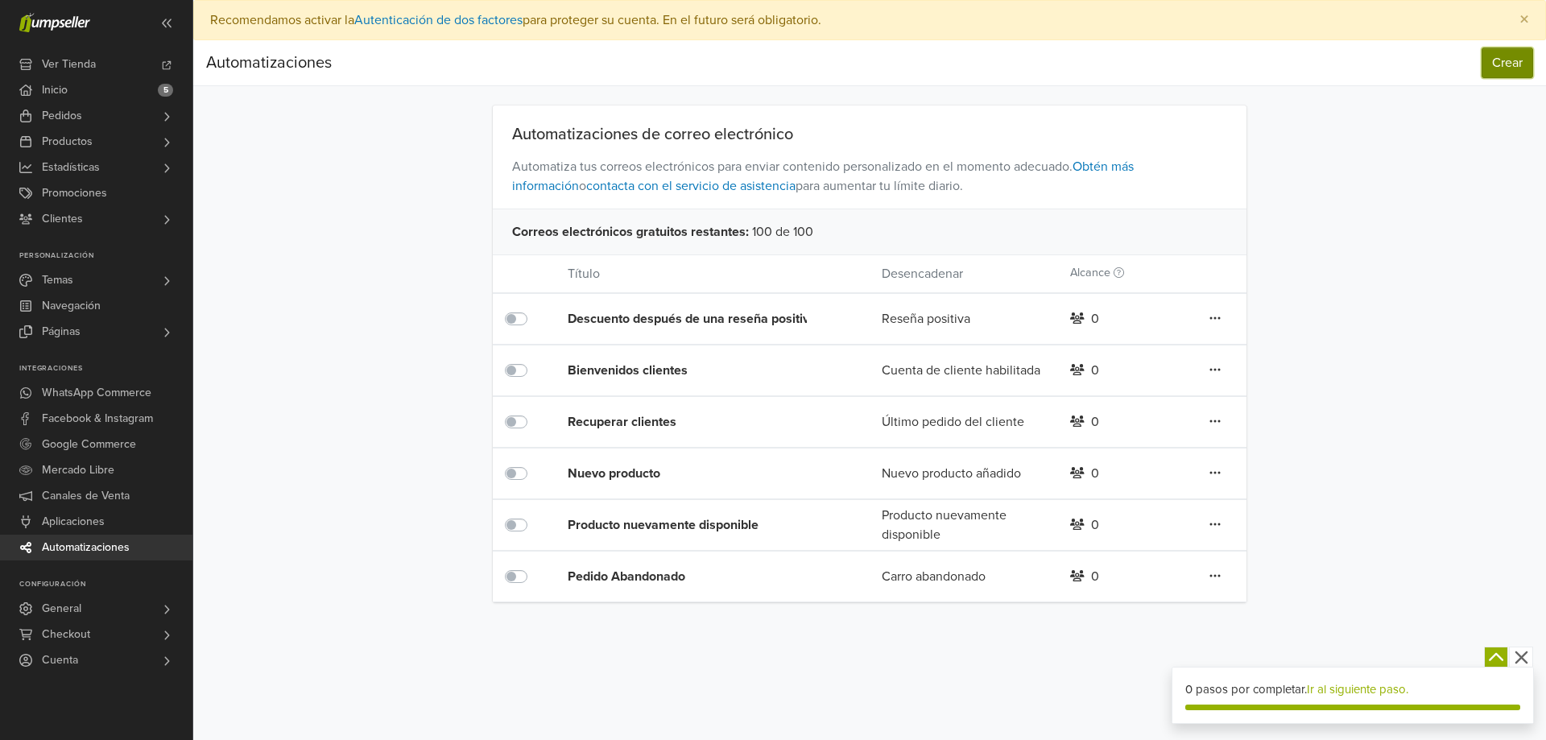
click at [1525, 71] on button "Crear" at bounding box center [1508, 63] width 52 height 31
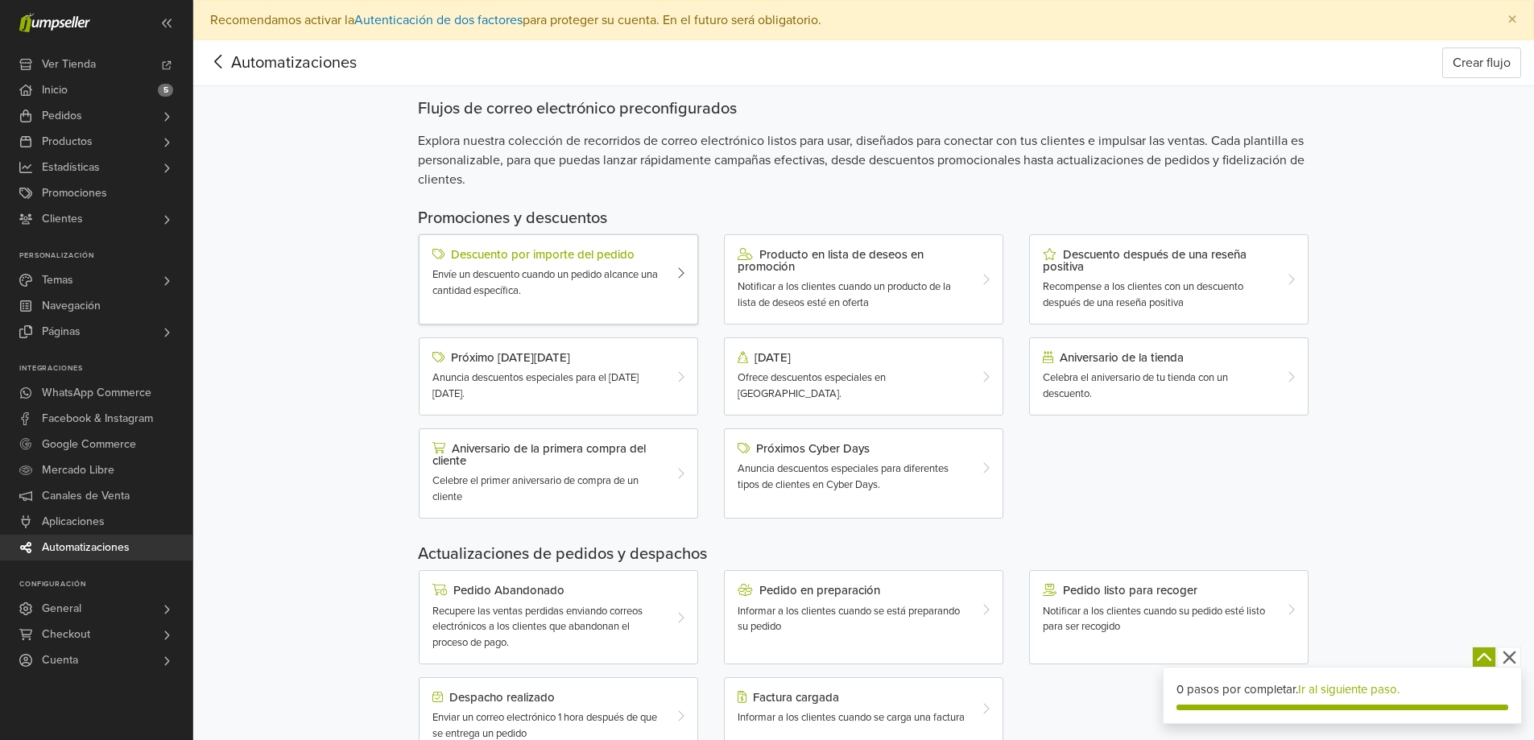
click at [557, 271] on span "Envíe un descuento cuando un pedido alcance una cantidad específica." at bounding box center [546, 282] width 226 height 29
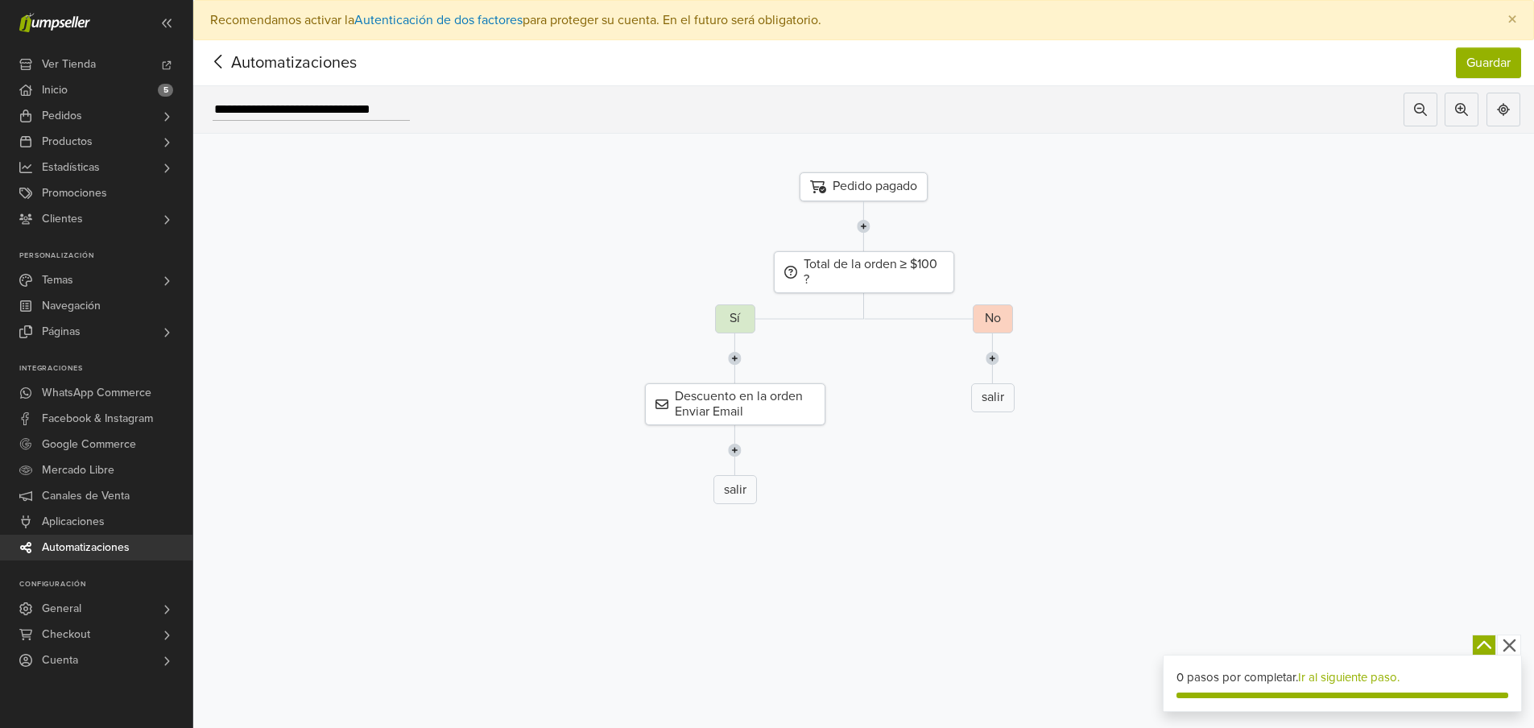
click at [228, 64] on icon at bounding box center [218, 62] width 25 height 20
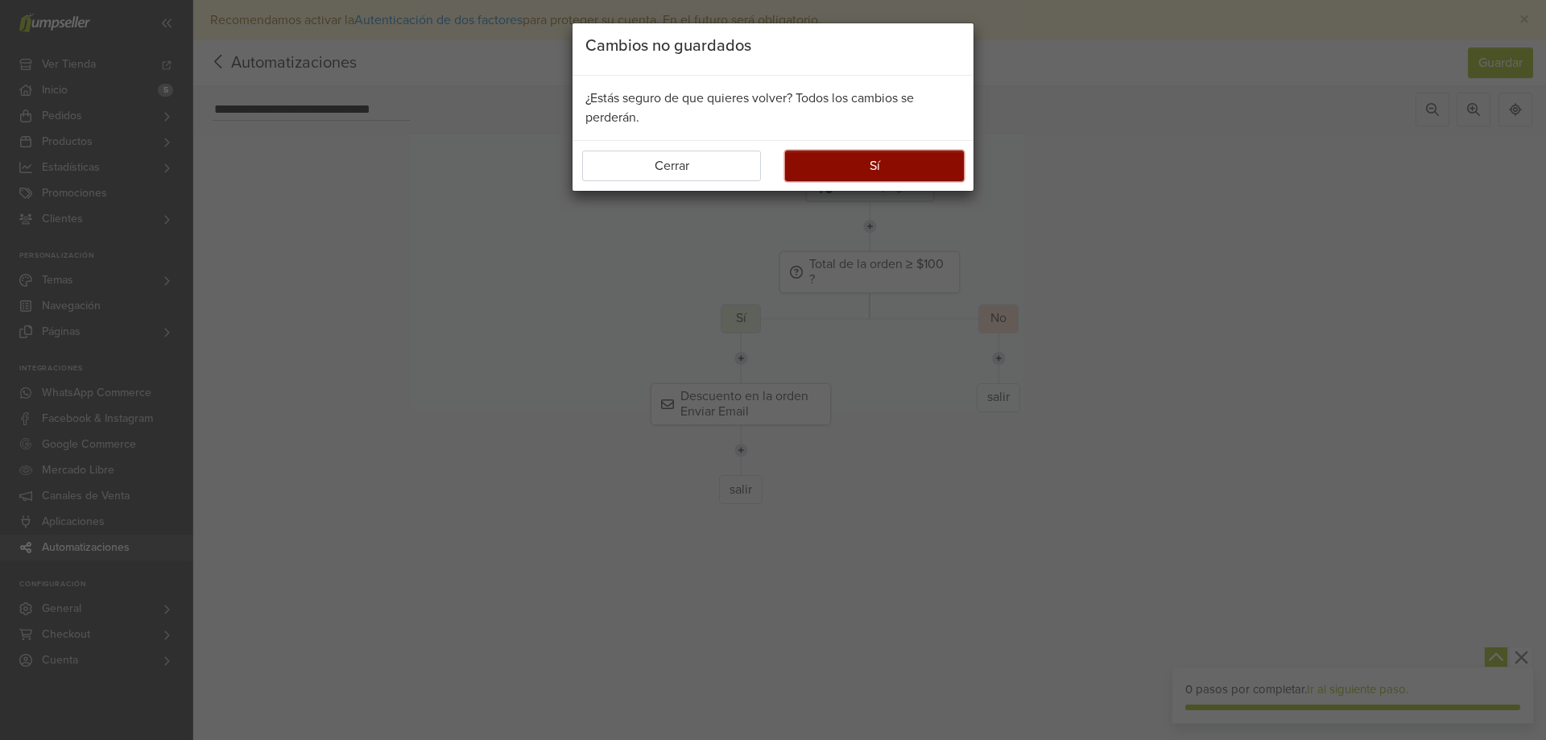
click at [876, 162] on button "Sí" at bounding box center [874, 166] width 179 height 31
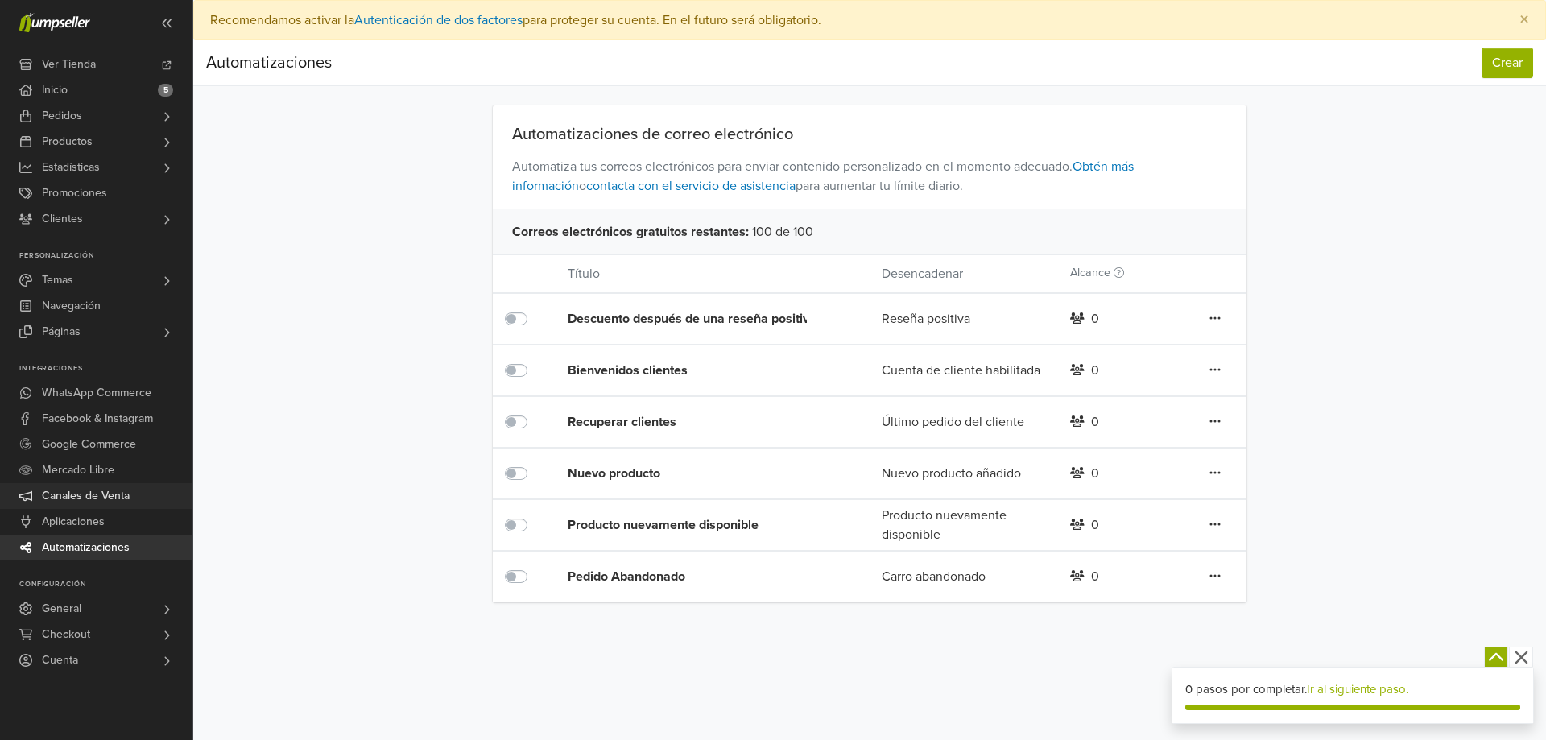
click at [89, 499] on span "Canales de Venta" at bounding box center [86, 496] width 88 height 26
